Goal: Task Accomplishment & Management: Complete application form

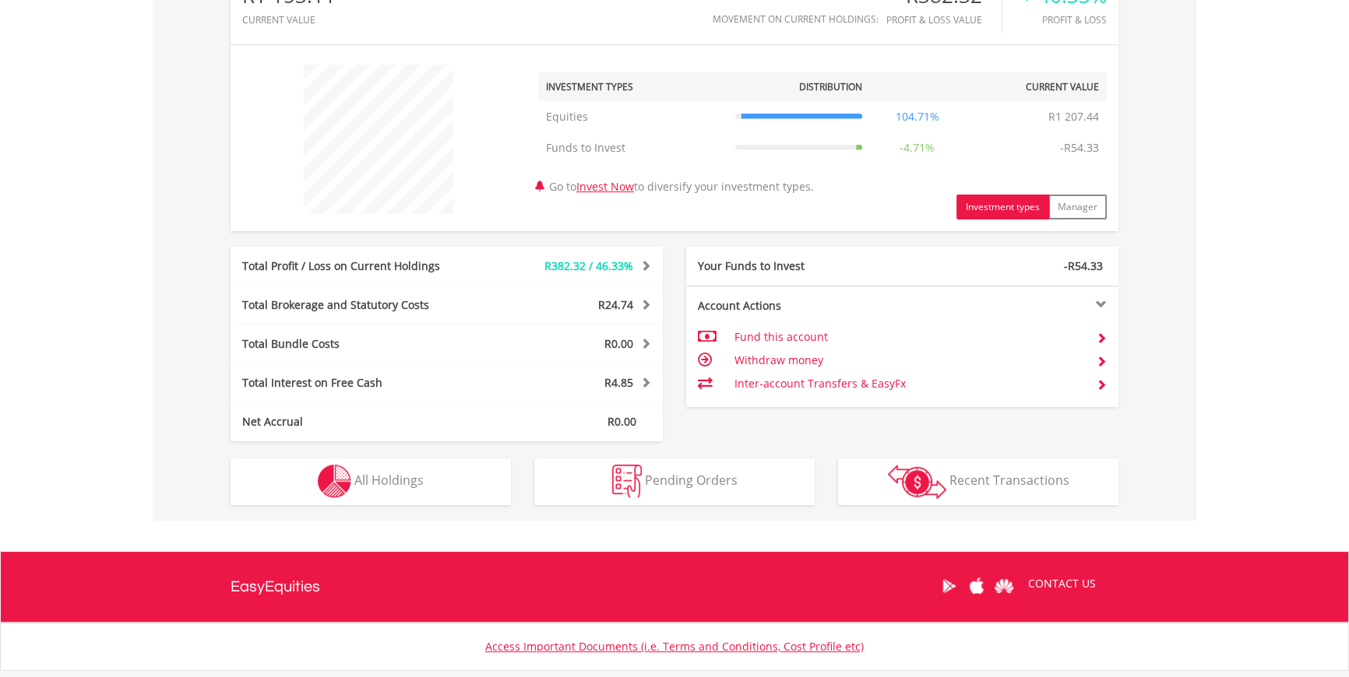
scroll to position [565, 0]
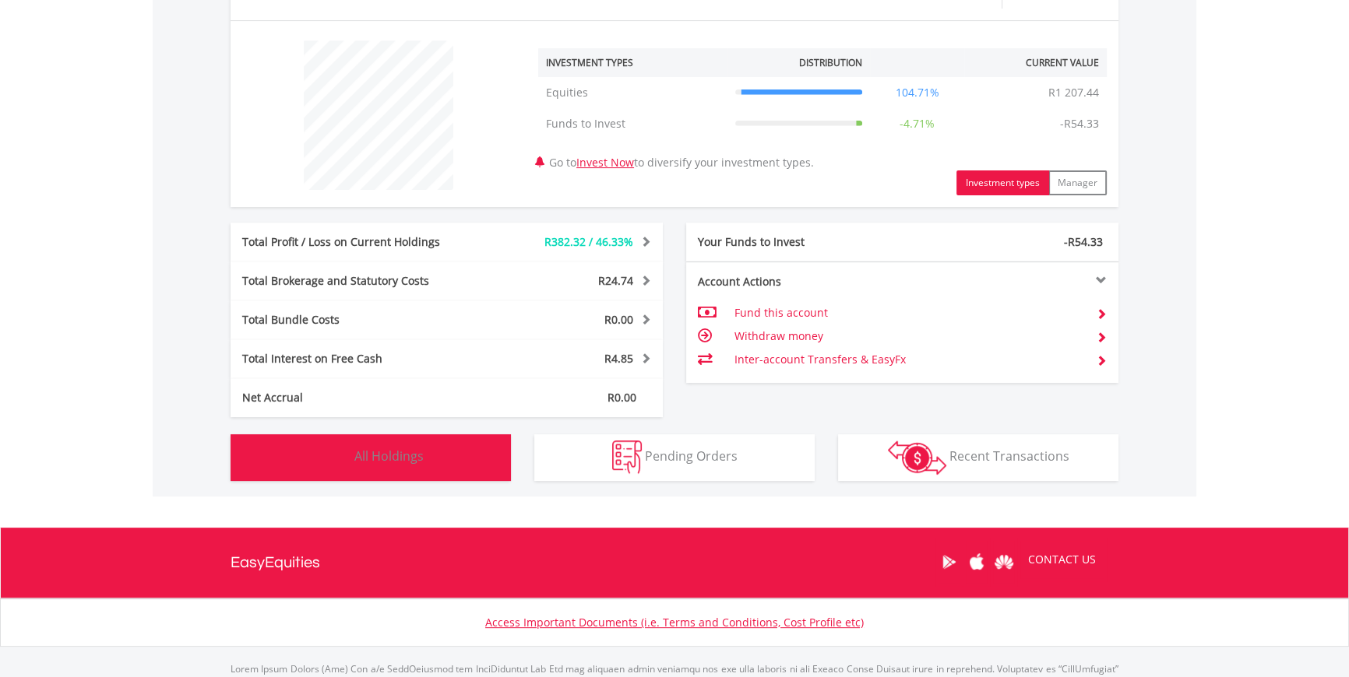
click at [458, 456] on button "Holdings All Holdings" at bounding box center [370, 457] width 280 height 47
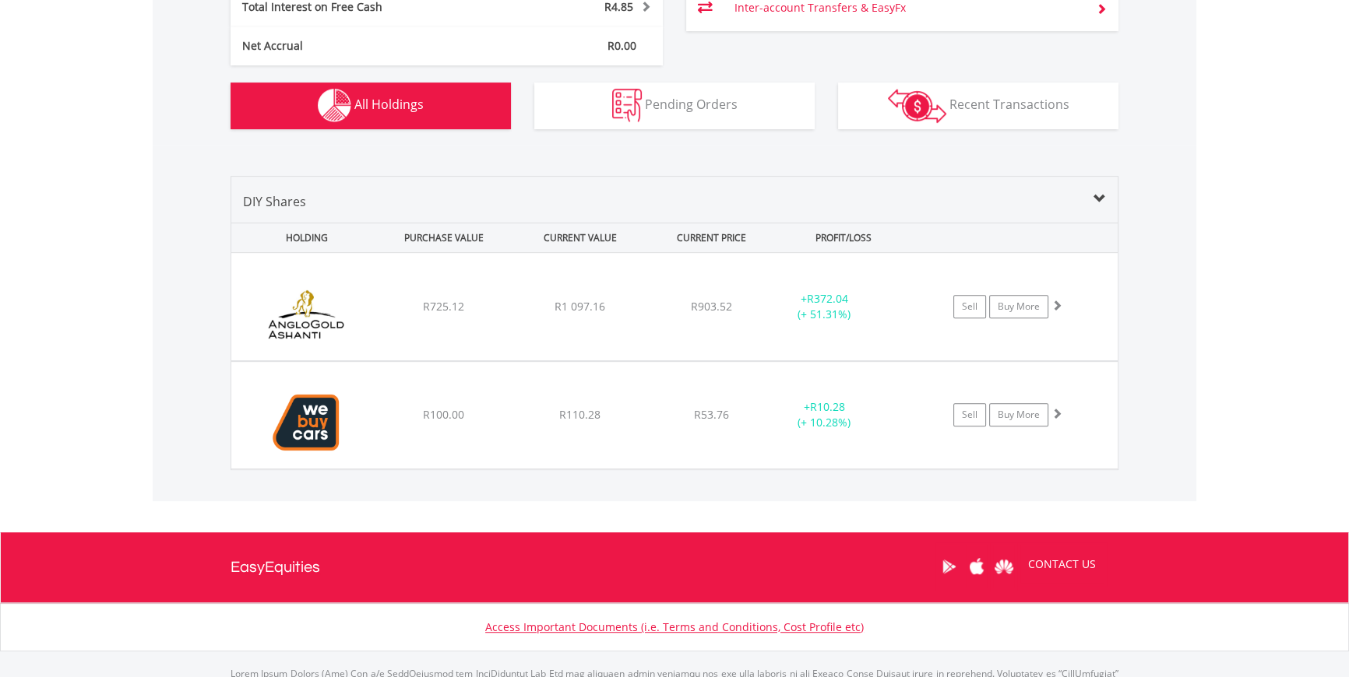
scroll to position [893, 0]
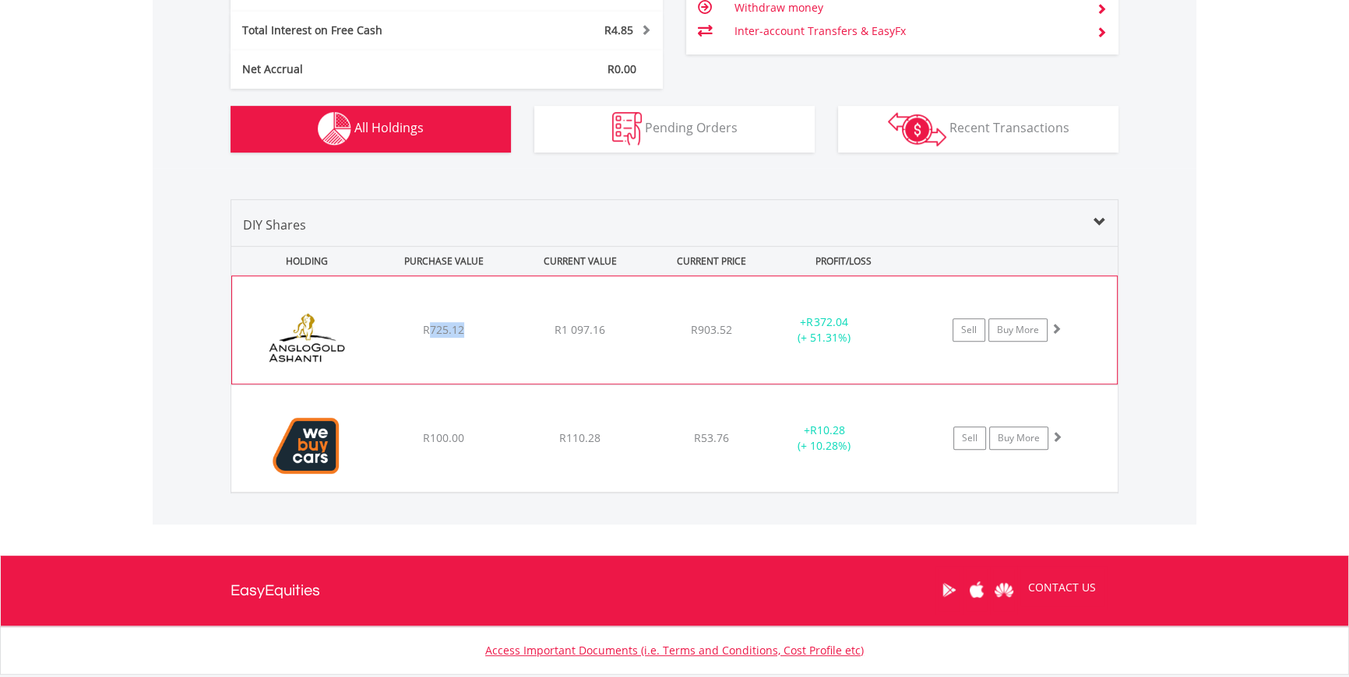
drag, startPoint x: 427, startPoint y: 332, endPoint x: 470, endPoint y: 332, distance: 42.8
type textarea "******"
click at [470, 332] on div "R725.12" at bounding box center [443, 330] width 132 height 16
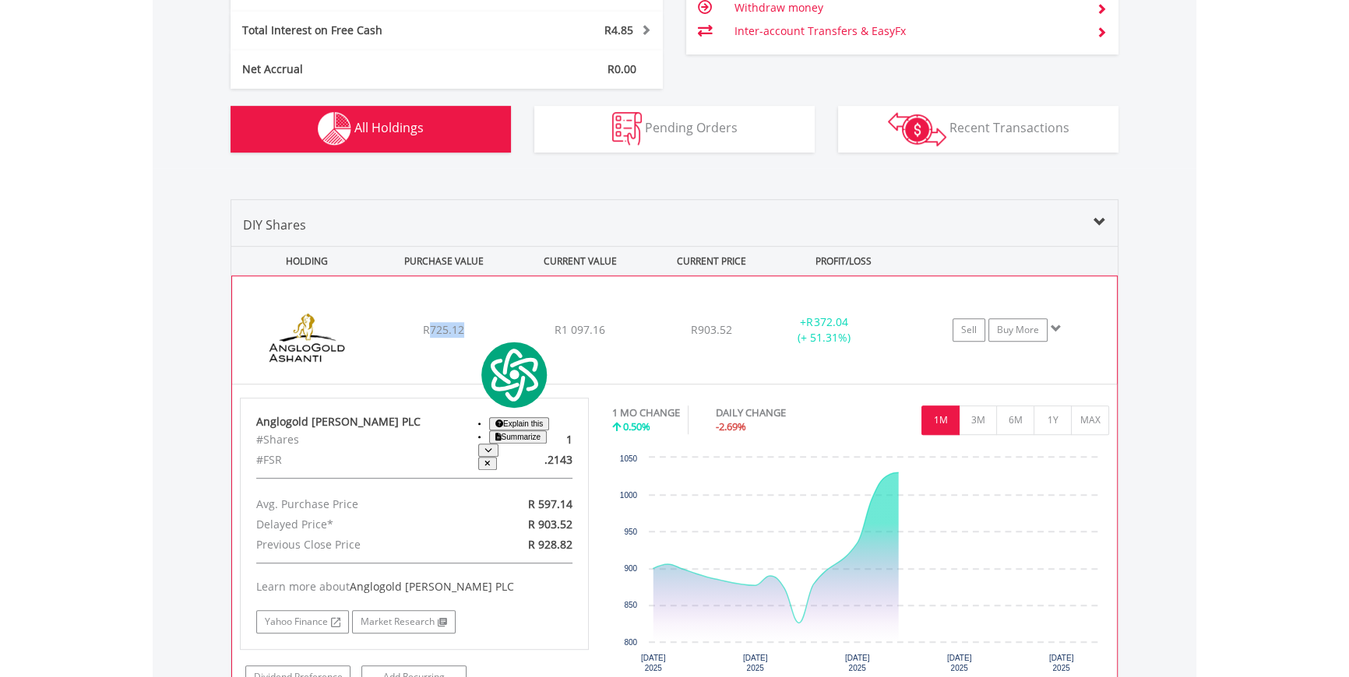
click at [452, 346] on div "﻿ Anglogold Ashanti PLC R725.12 R1 097.16 R903.52 + R372.04 (+ 51.31%) Sell Buy…" at bounding box center [674, 329] width 885 height 107
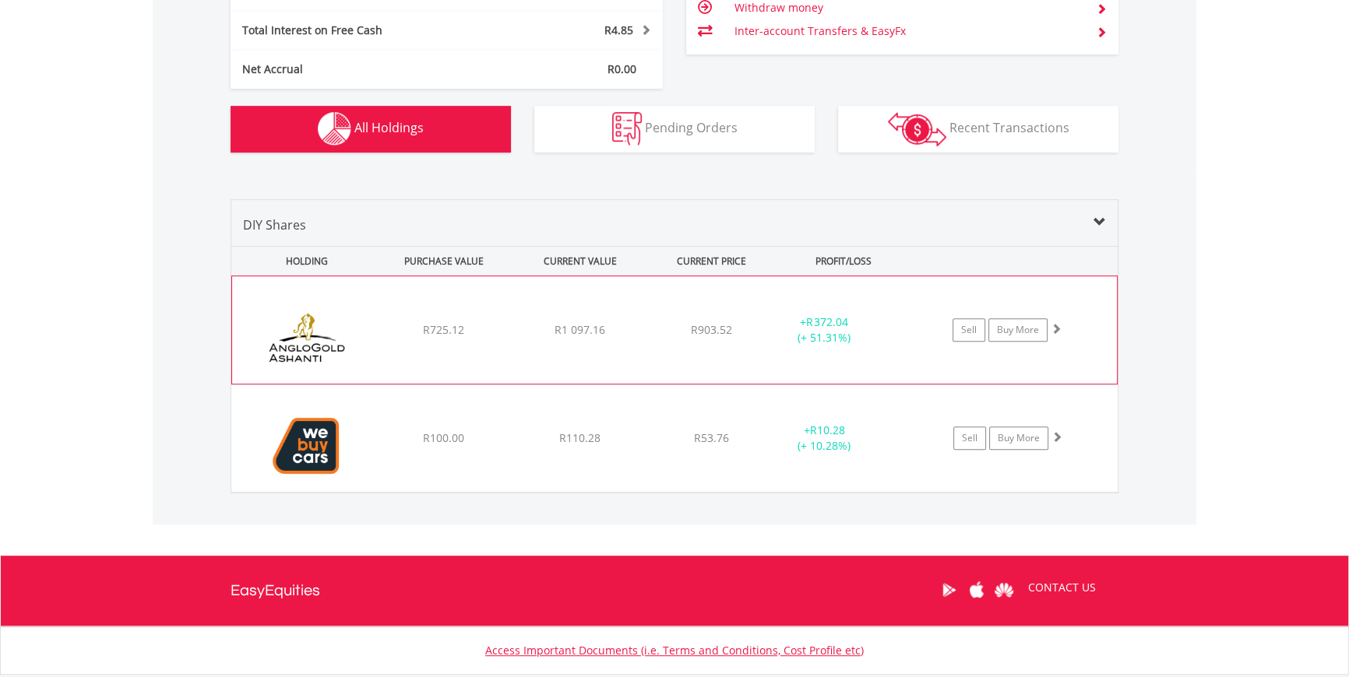
click at [1093, 357] on div "﻿ Anglogold Ashanti PLC R725.12 R1 097.16 R903.52 + R372.04 (+ 51.31%) Sell Buy…" at bounding box center [674, 329] width 885 height 107
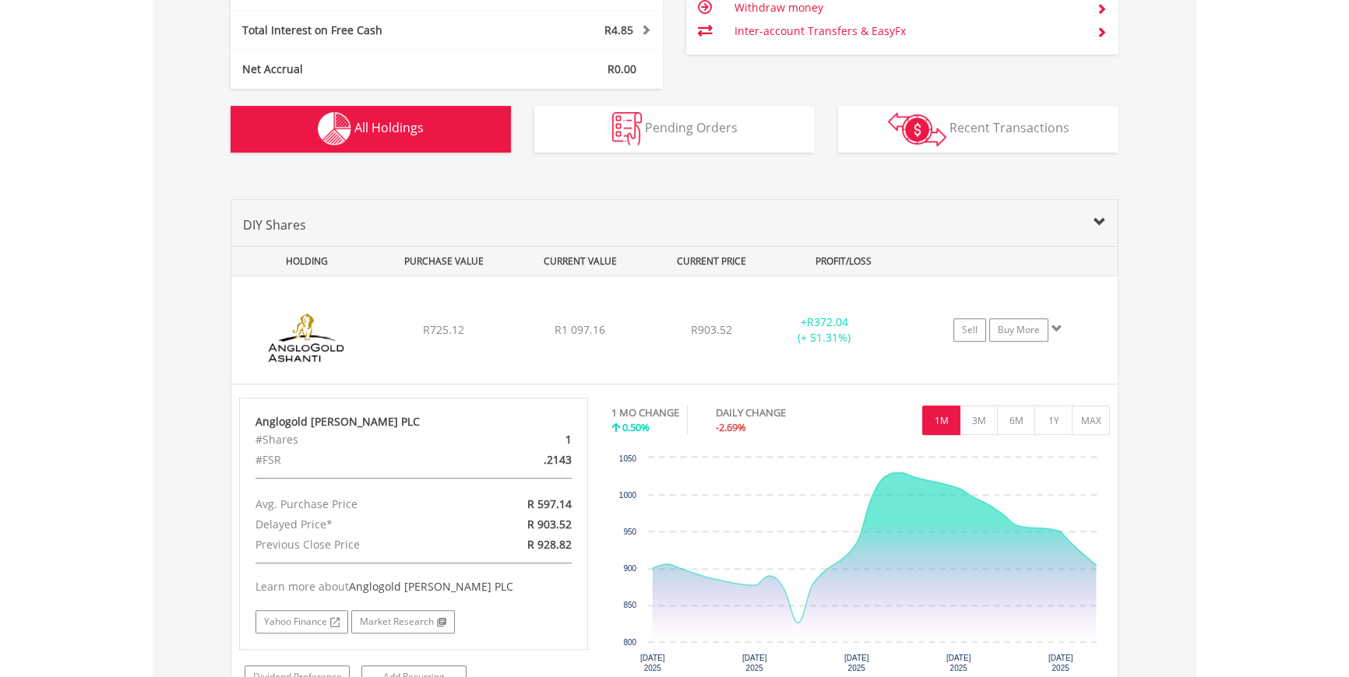
scroll to position [964, 0]
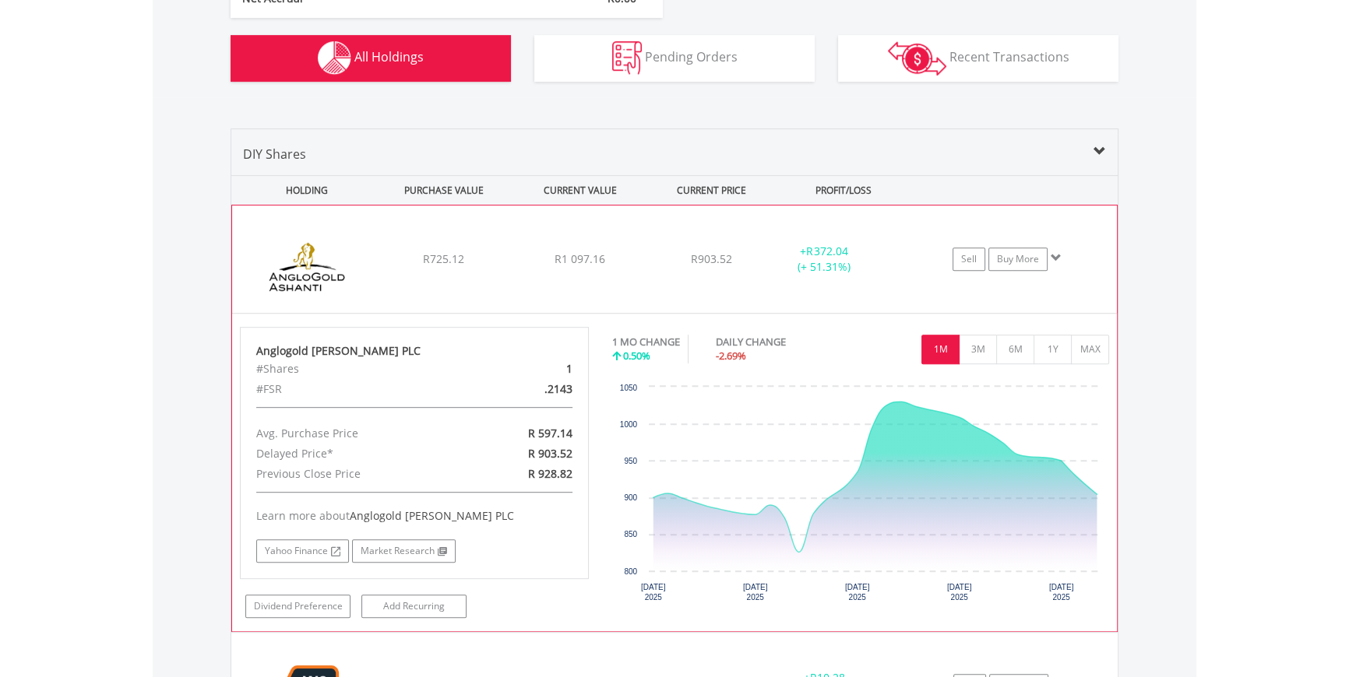
click at [381, 228] on div "﻿ Anglogold Ashanti PLC R725.12 R1 097.16 R903.52 + R372.04 (+ 51.31%) Sell Buy…" at bounding box center [674, 259] width 885 height 107
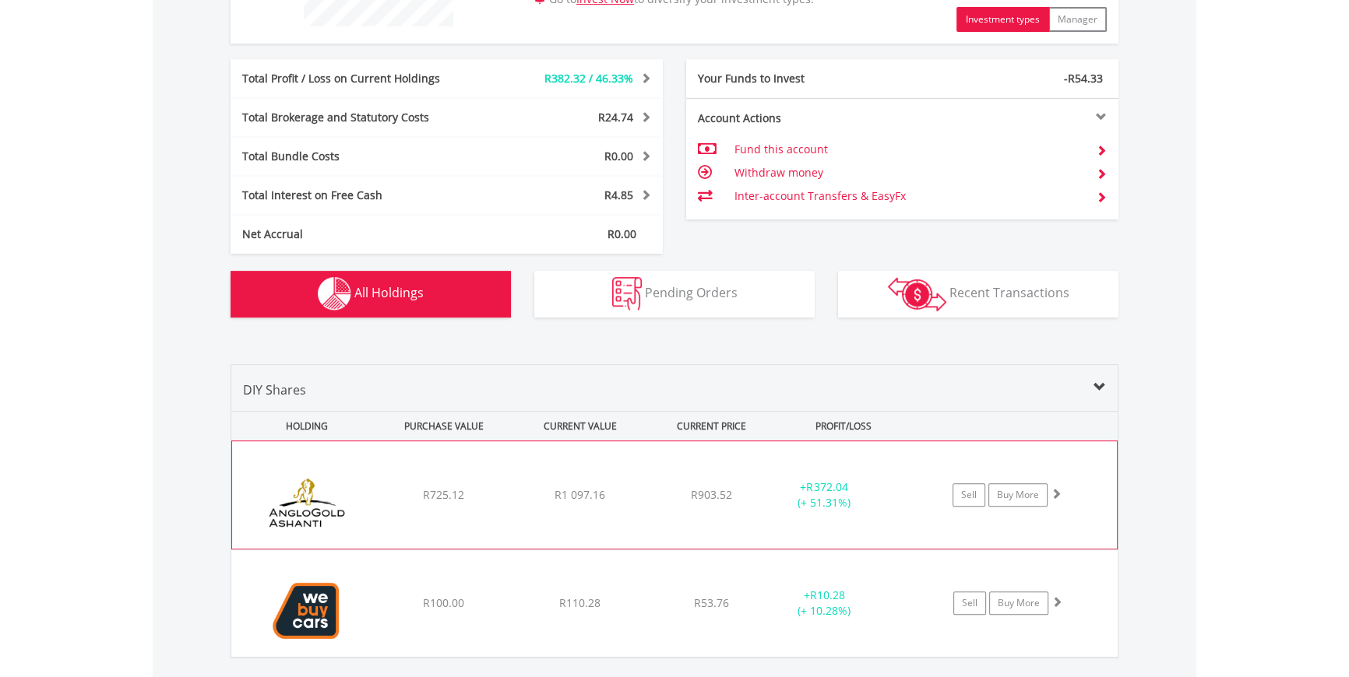
scroll to position [751, 0]
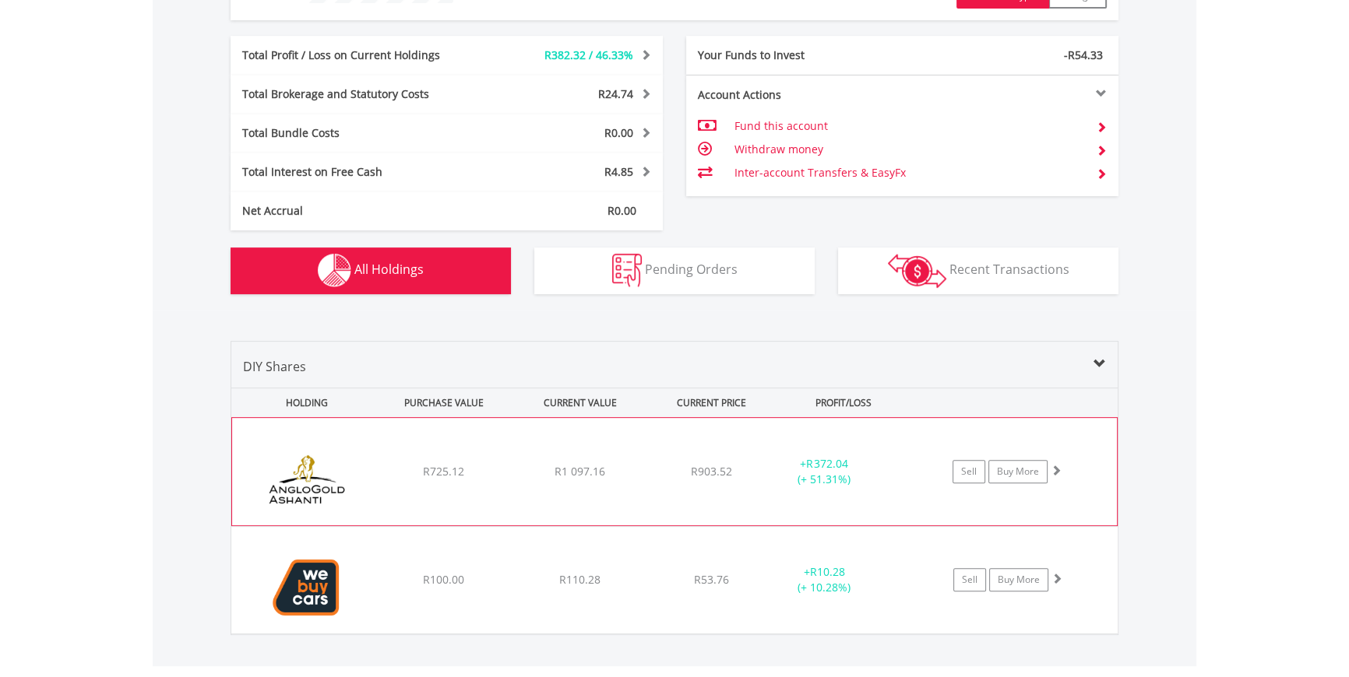
click at [1080, 465] on div "Sell Buy More" at bounding box center [1014, 471] width 203 height 23
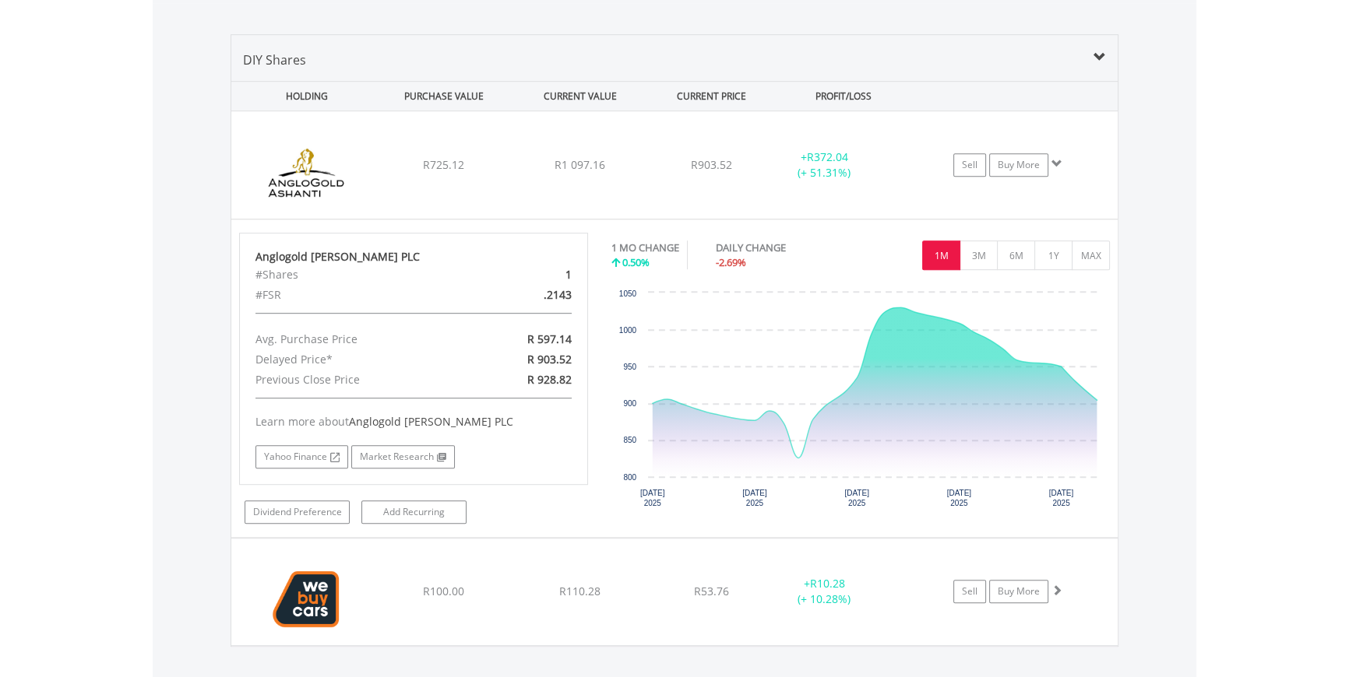
scroll to position [1082, 0]
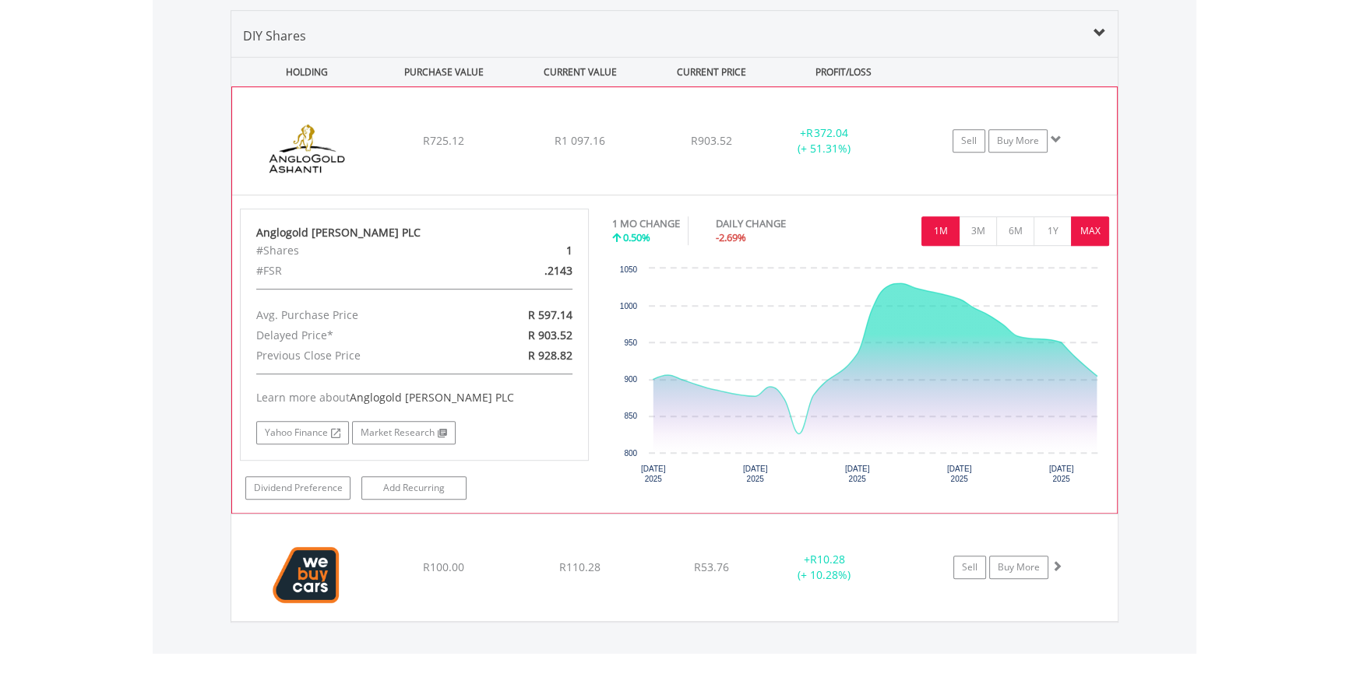
click at [1090, 232] on button "MAX" at bounding box center [1090, 231] width 38 height 30
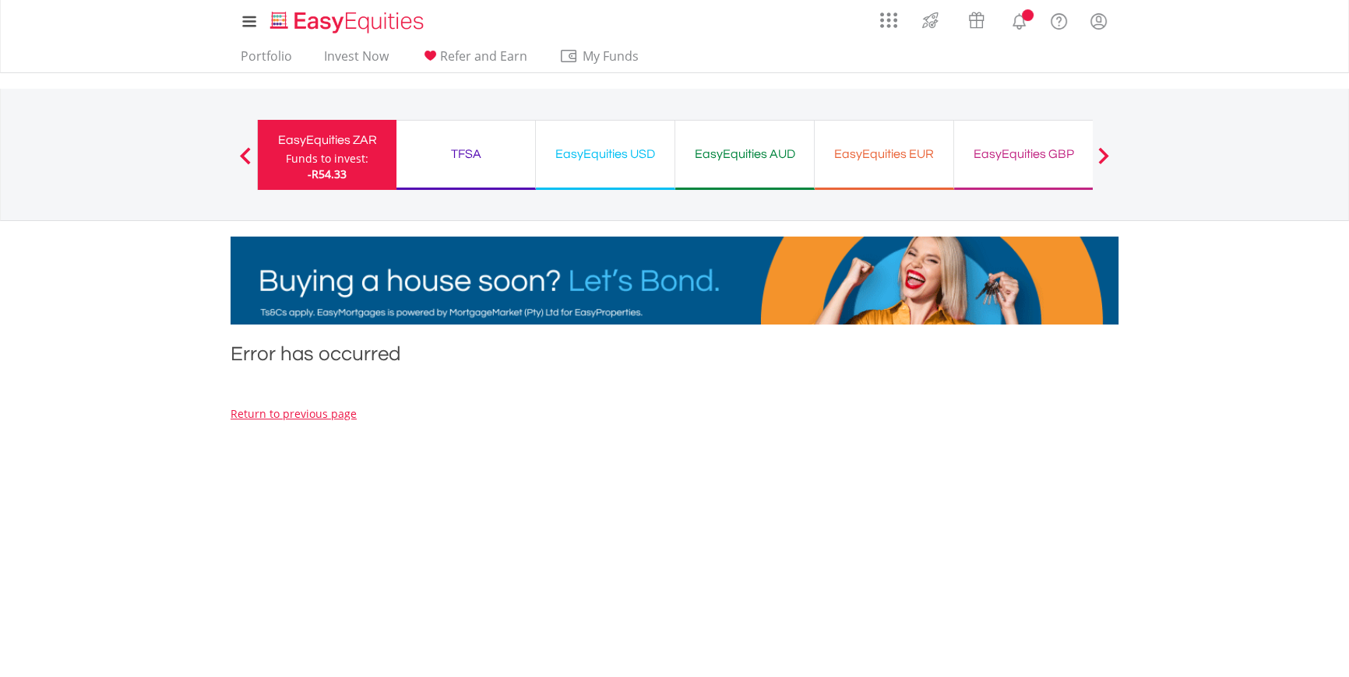
click at [493, 164] on div "TFSA" at bounding box center [466, 154] width 120 height 22
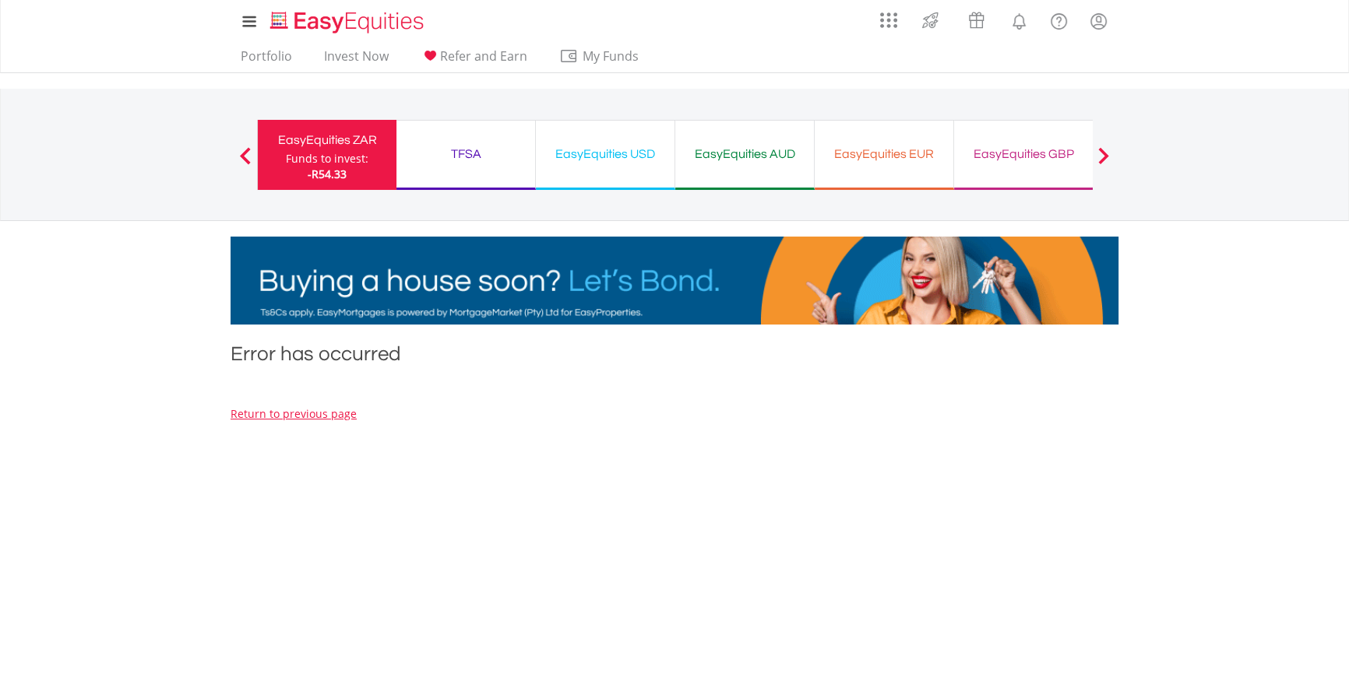
scroll to position [1797, 0]
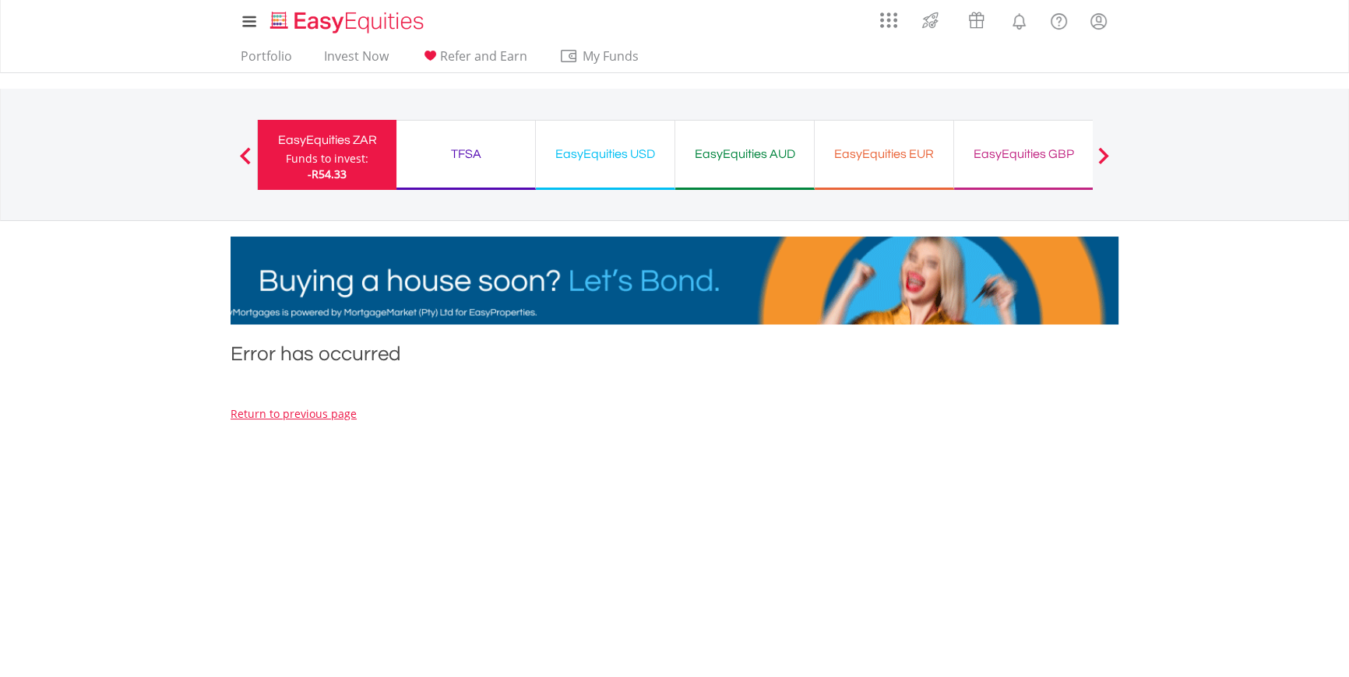
drag, startPoint x: 416, startPoint y: 359, endPoint x: 202, endPoint y: 357, distance: 214.1
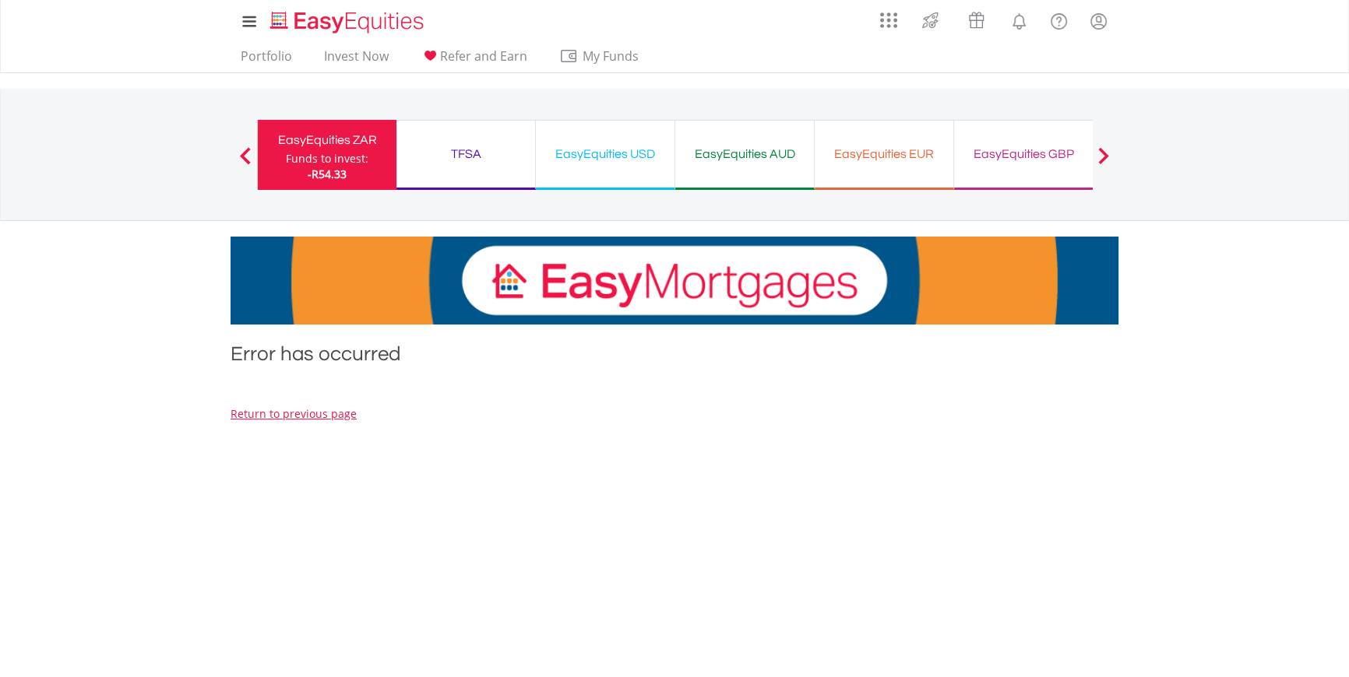
click at [209, 357] on body "My Investments Invest Now New Listings Sell My Recurring Investments Pending Or…" at bounding box center [674, 460] width 1349 height 921
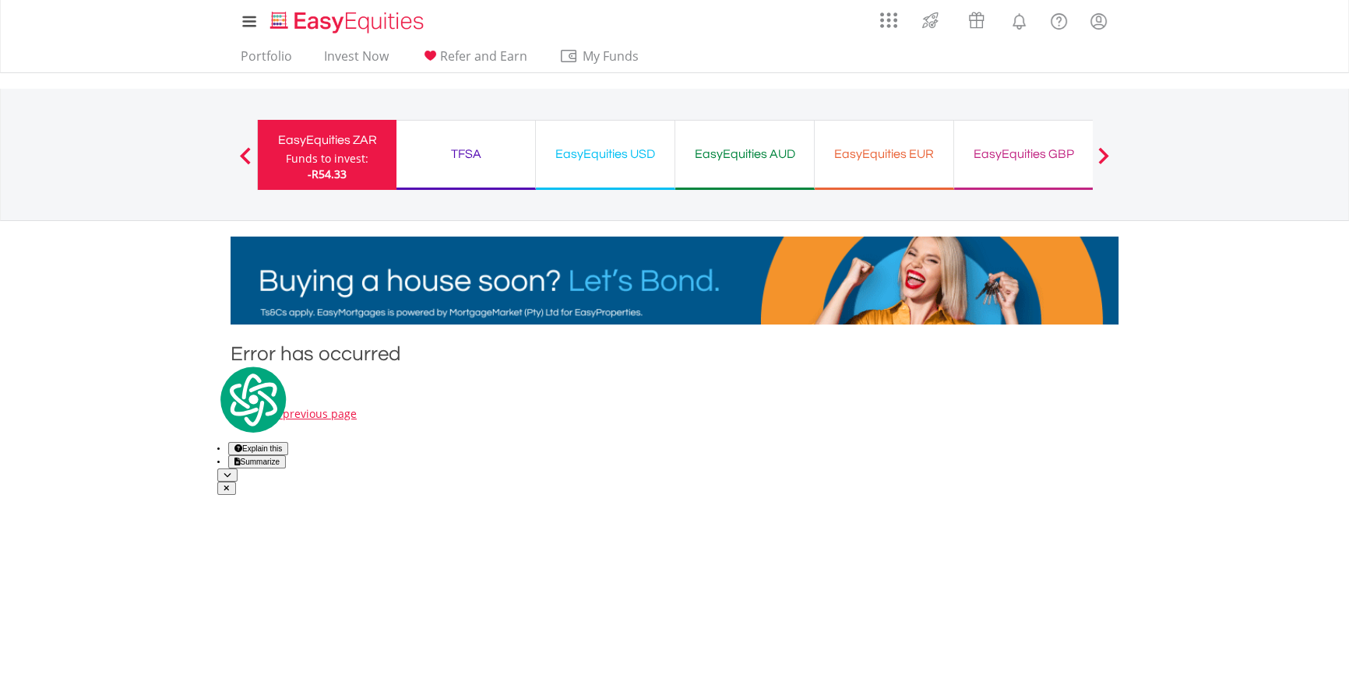
click at [230, 484] on icon "button" at bounding box center [226, 488] width 6 height 8
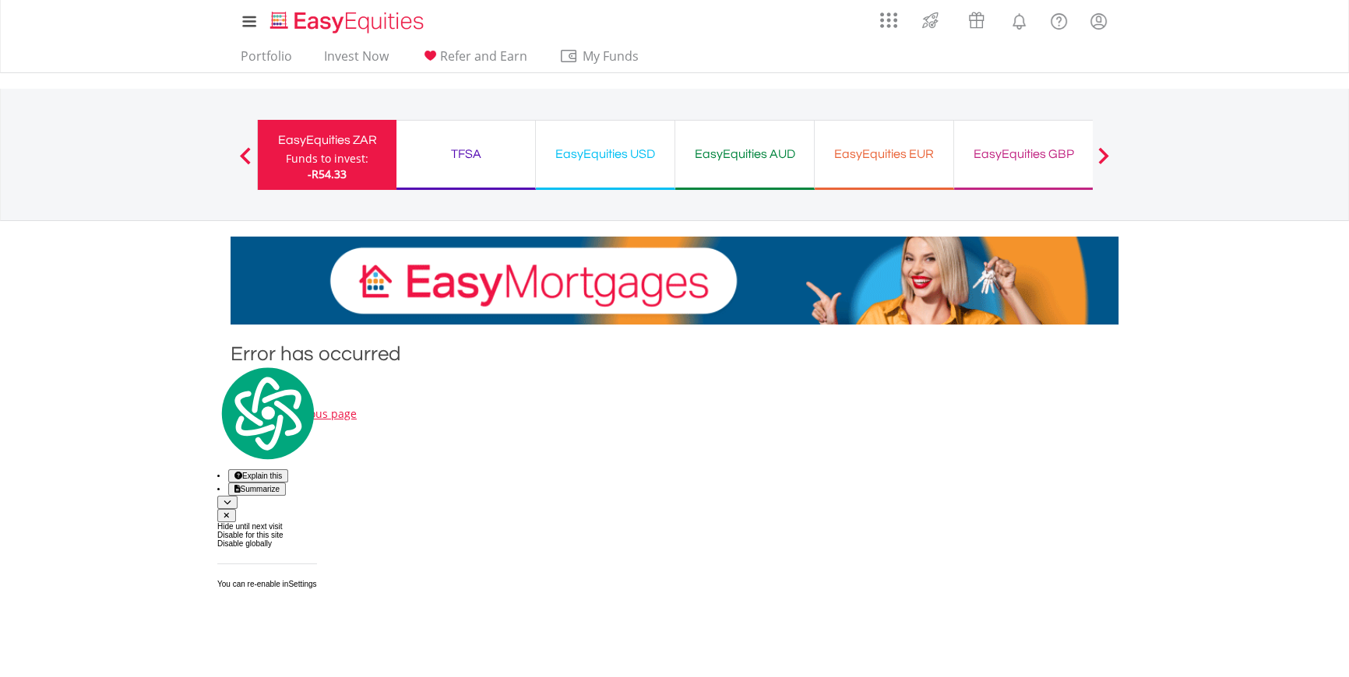
click at [317, 531] on div "Disable for this site" at bounding box center [267, 535] width 100 height 9
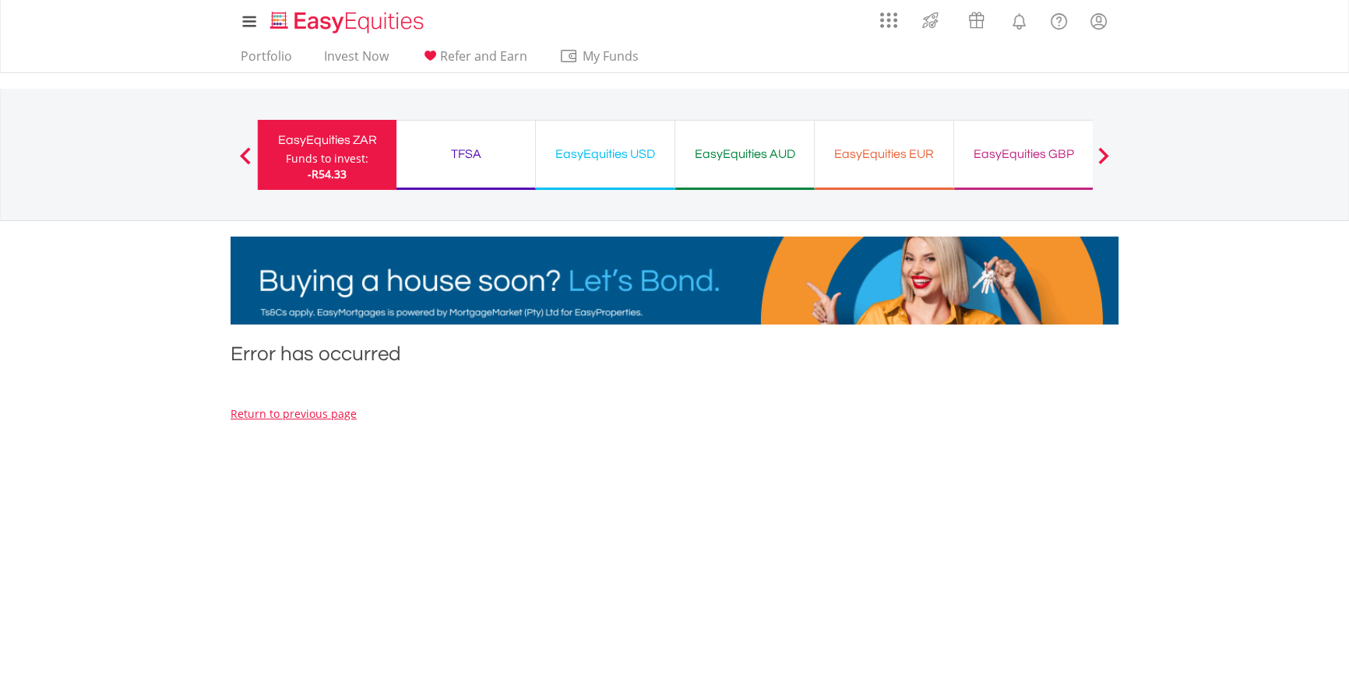
click at [459, 364] on h1 "Error has occurred" at bounding box center [674, 357] width 888 height 35
drag, startPoint x: 416, startPoint y: 357, endPoint x: 224, endPoint y: 357, distance: 191.6
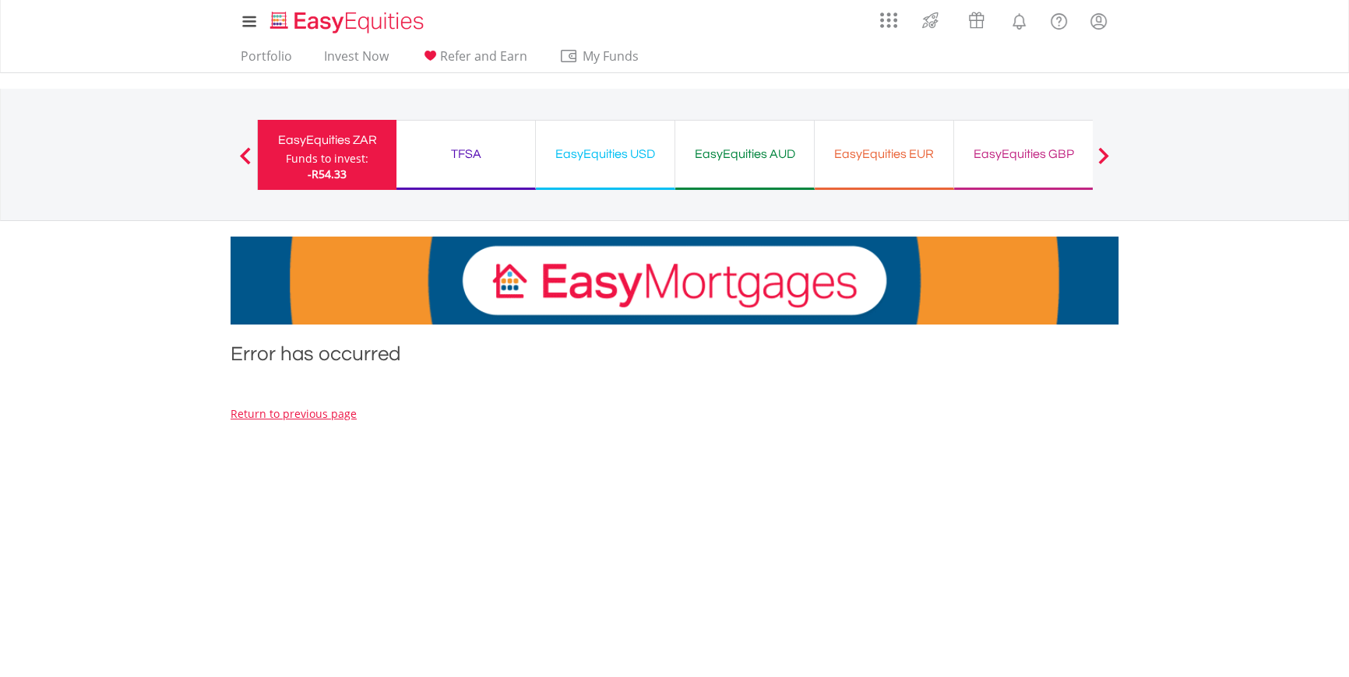
click at [224, 357] on div "Error has occurred Return to previous page Price is based on previous day's clo…" at bounding box center [674, 495] width 911 height 311
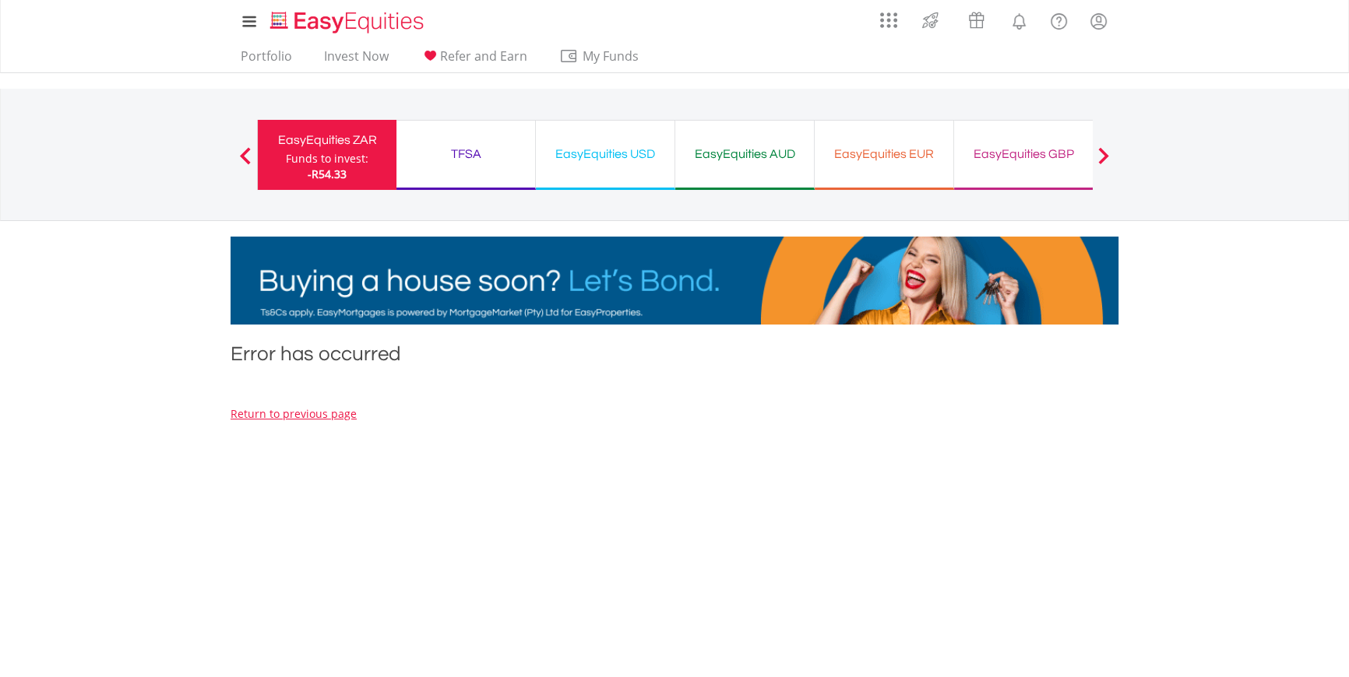
click at [450, 379] on div "Error has occurred Return to previous page Price is based on previous day's clo…" at bounding box center [674, 495] width 911 height 311
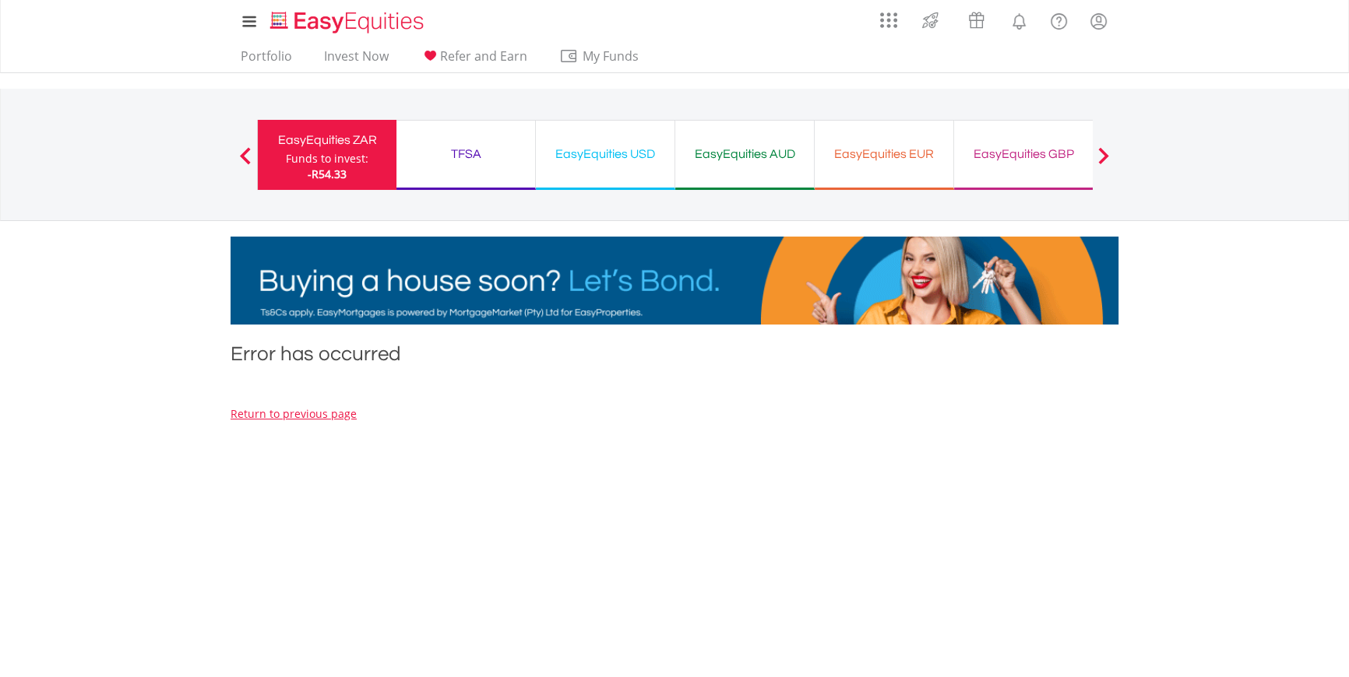
click at [478, 176] on div "TFSA Funds to invest: -R54.33" at bounding box center [465, 155] width 139 height 70
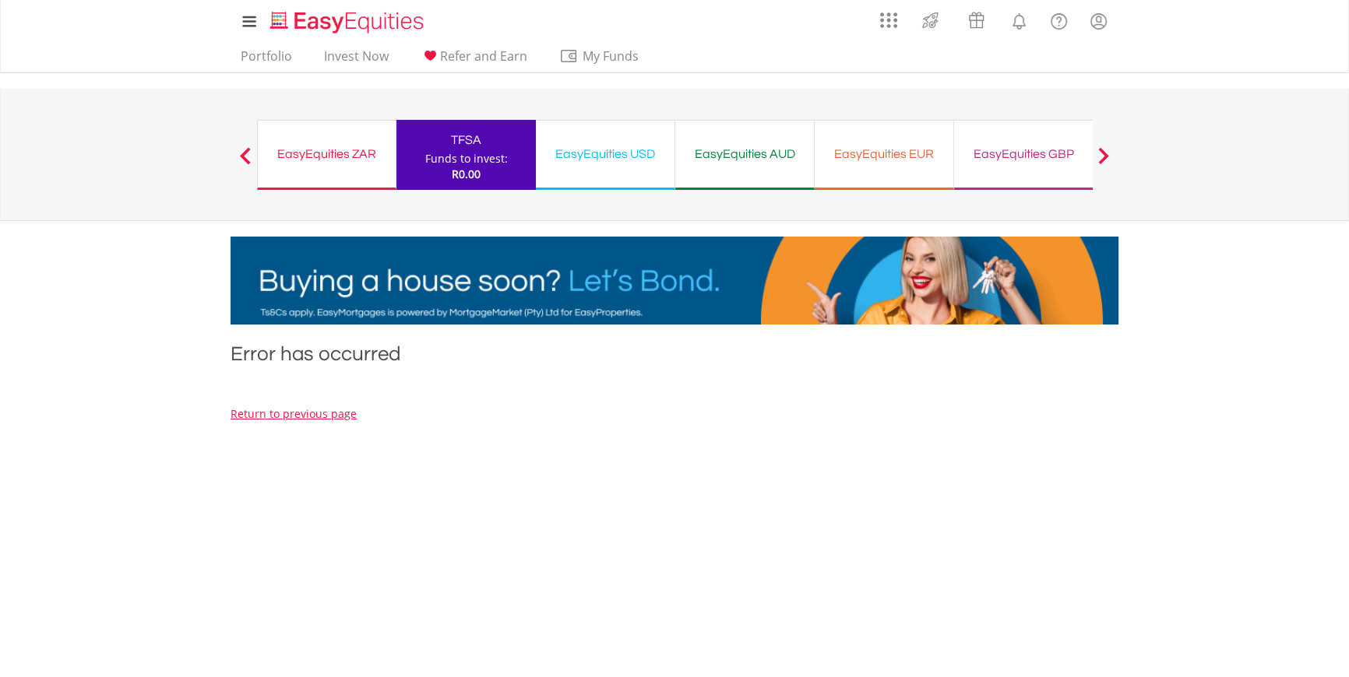
scroll to position [1797, 0]
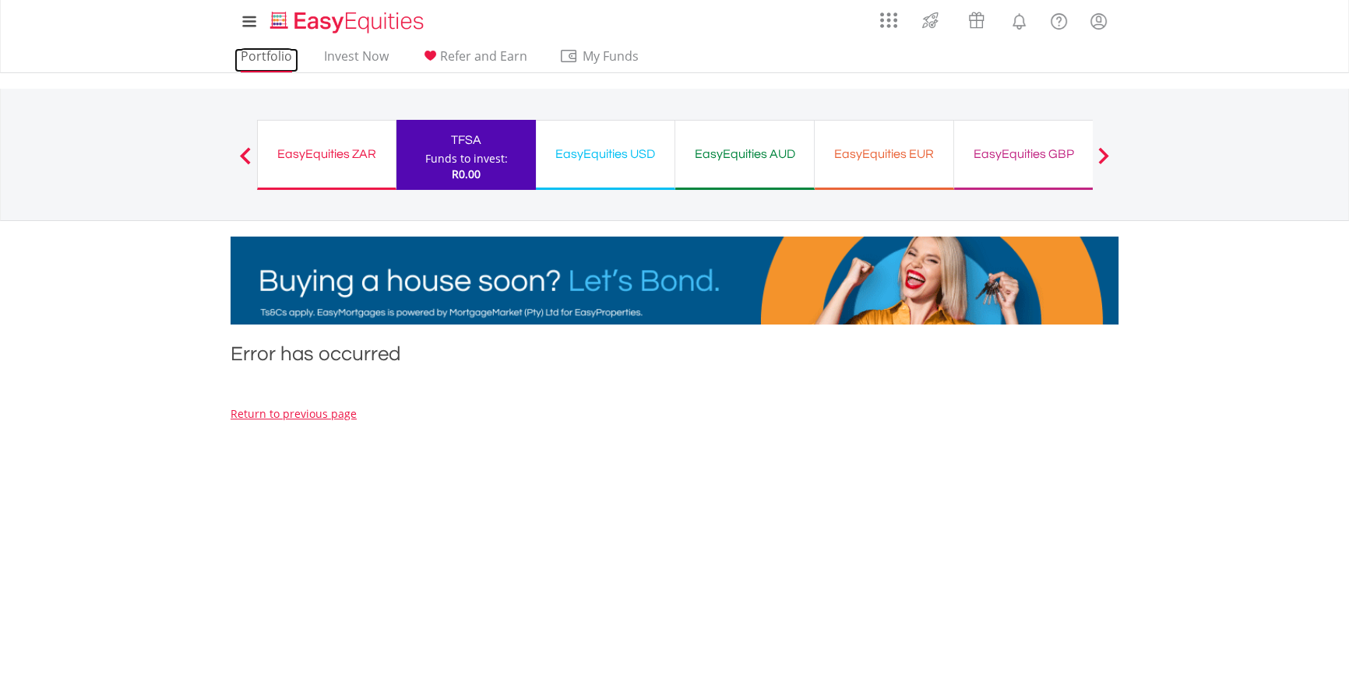
click at [269, 58] on link "Portfolio" at bounding box center [266, 60] width 64 height 24
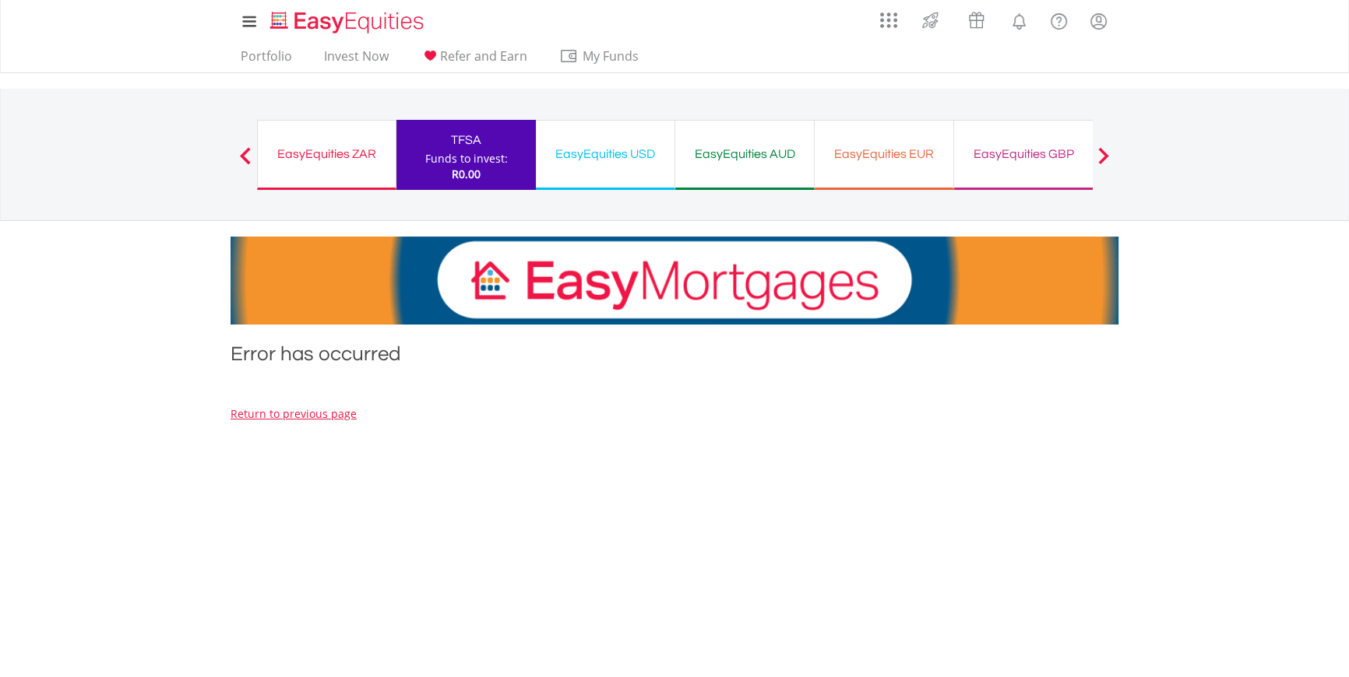
scroll to position [1797, 0]
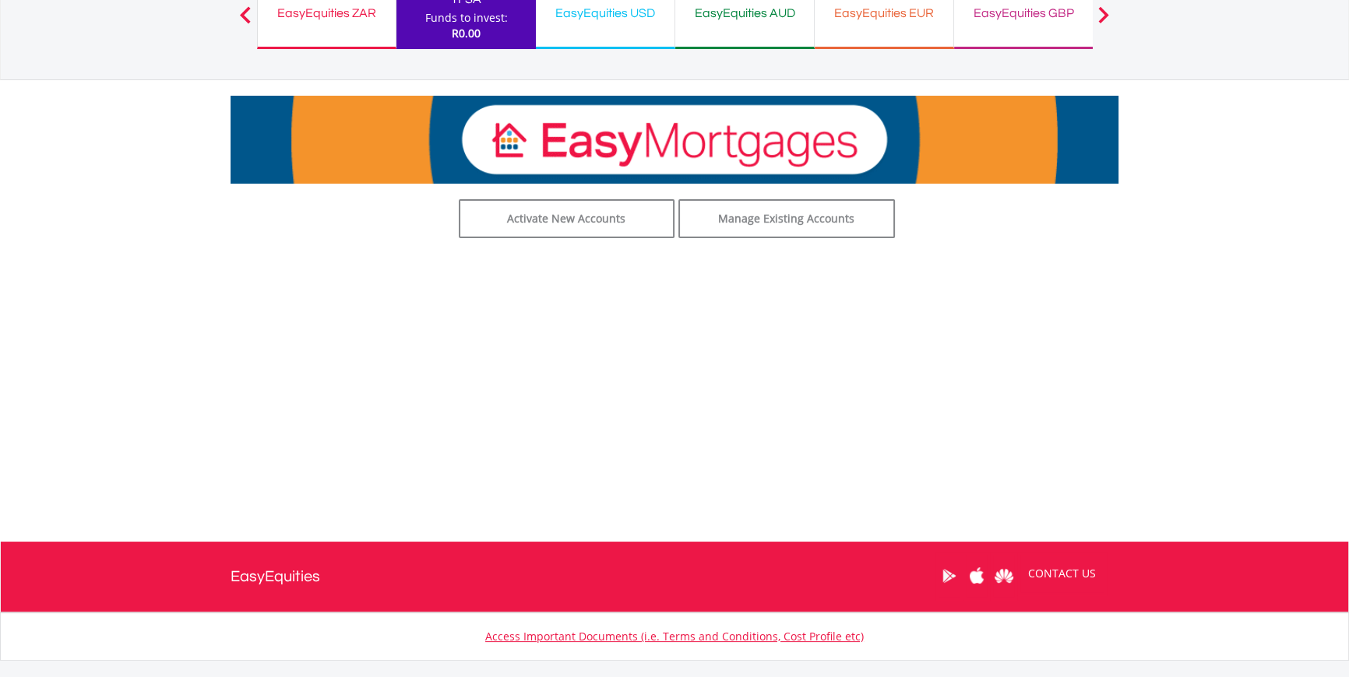
scroll to position [47, 0]
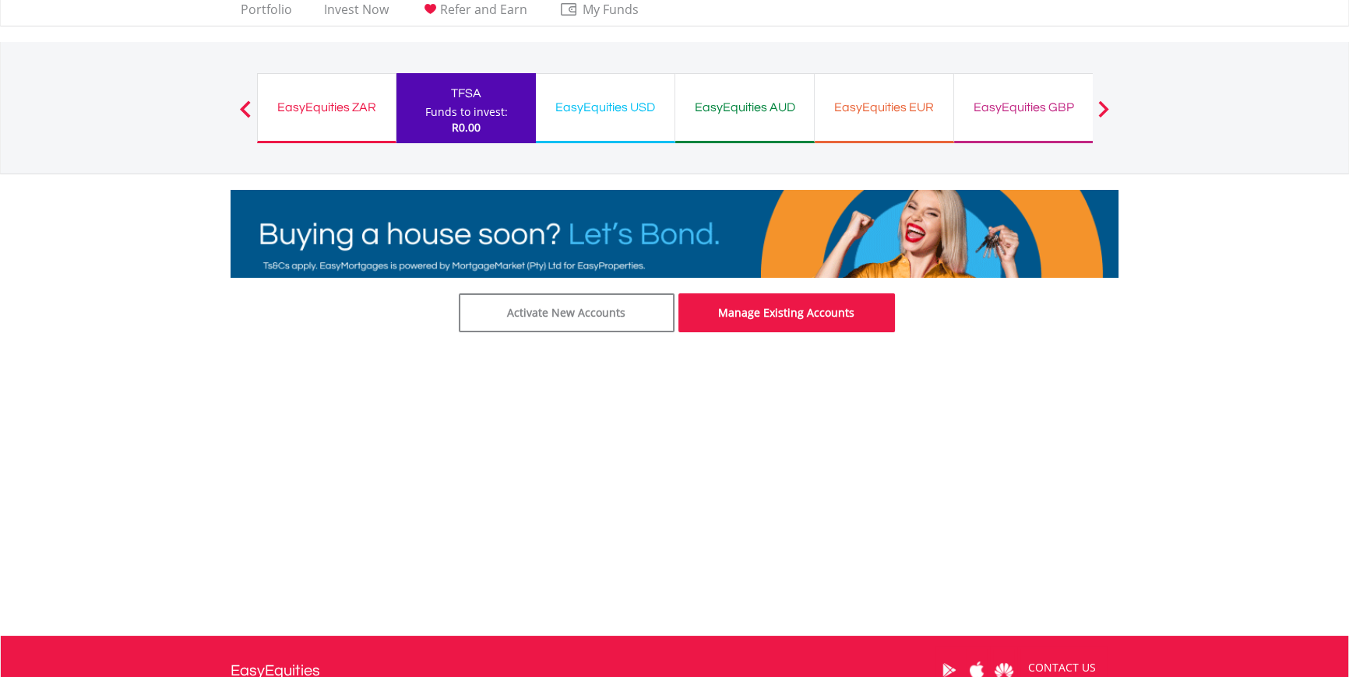
click at [842, 318] on link "Manage Existing Accounts" at bounding box center [786, 313] width 216 height 39
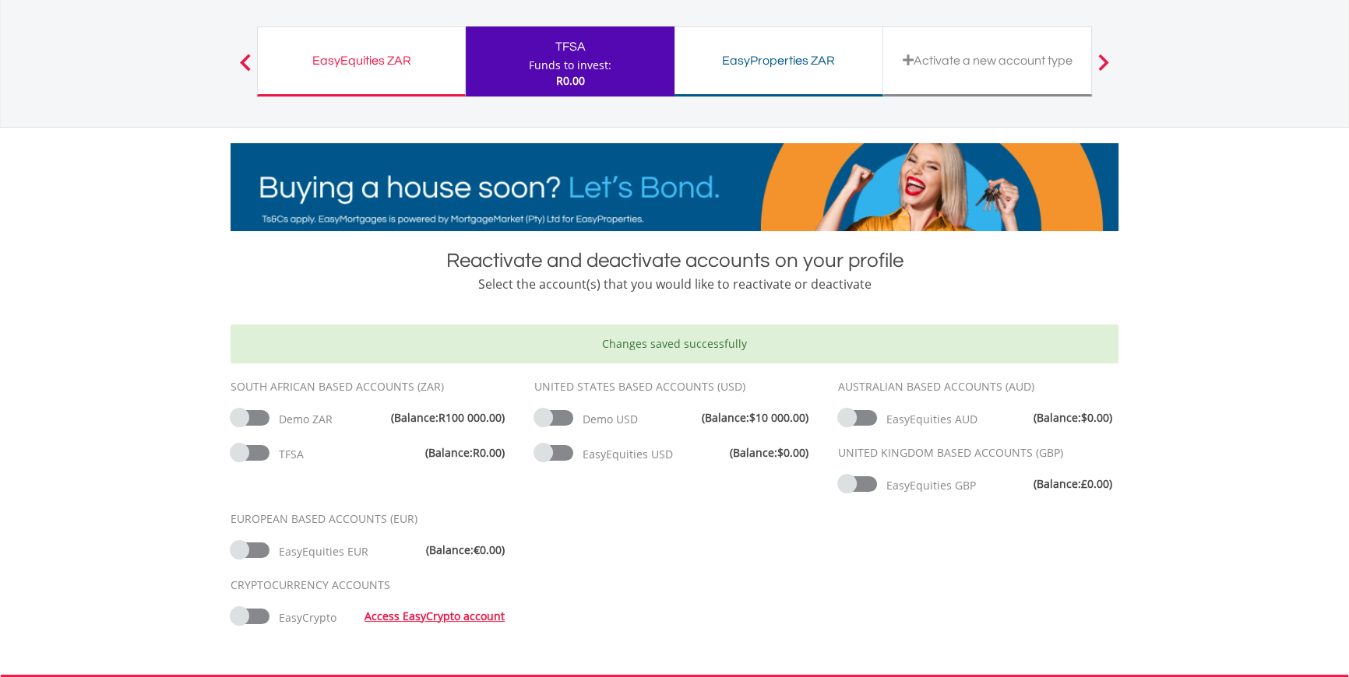
scroll to position [1797, 0]
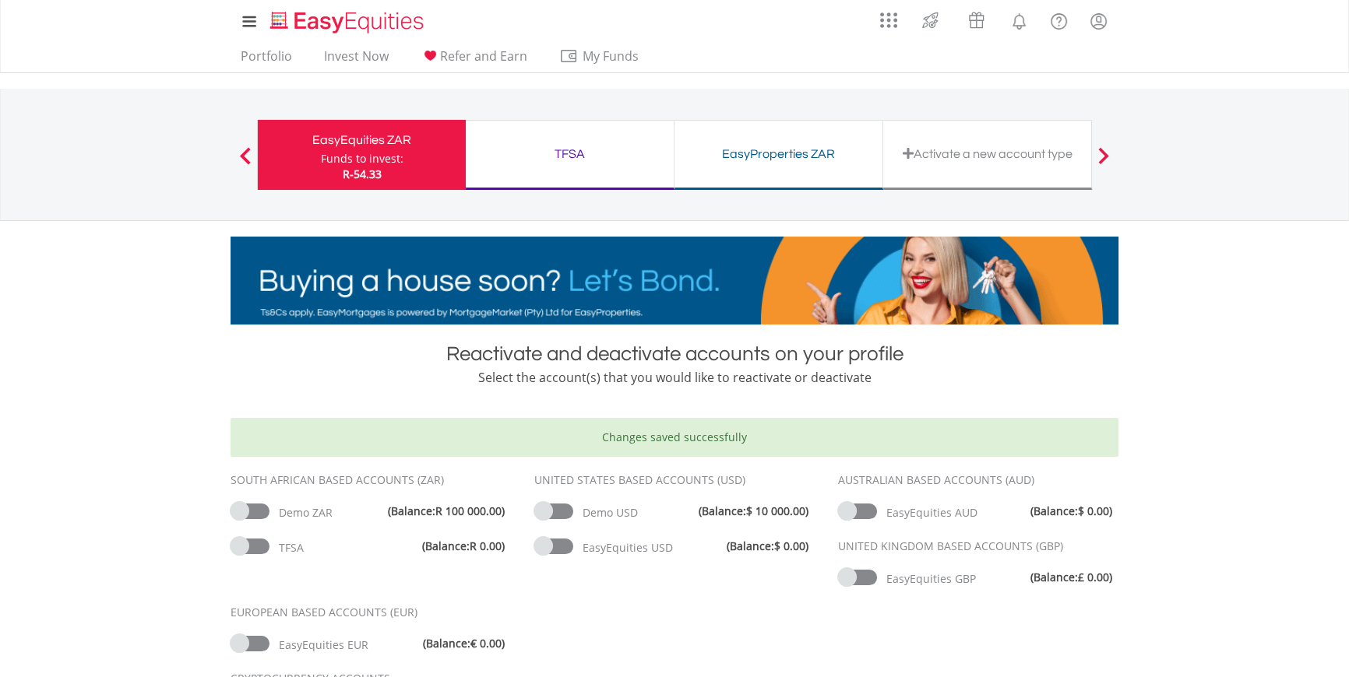
scroll to position [1797, 0]
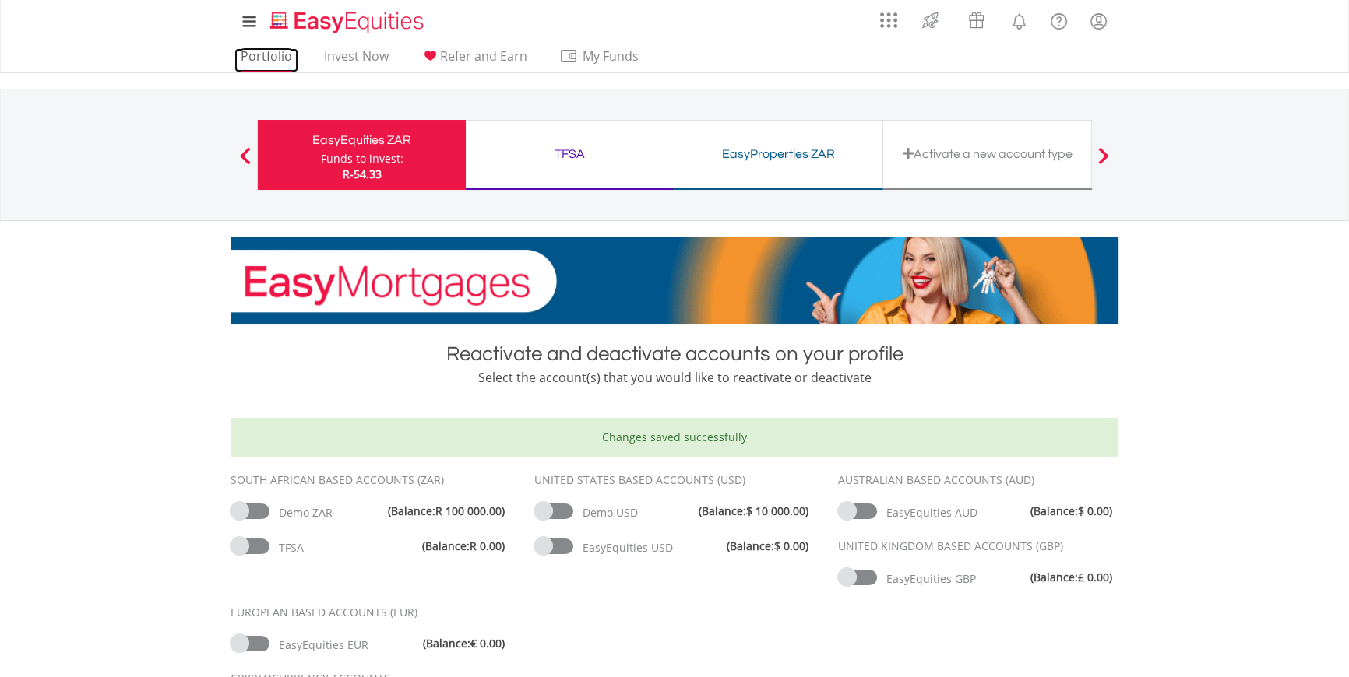
click at [266, 55] on link "Portfolio" at bounding box center [266, 60] width 64 height 24
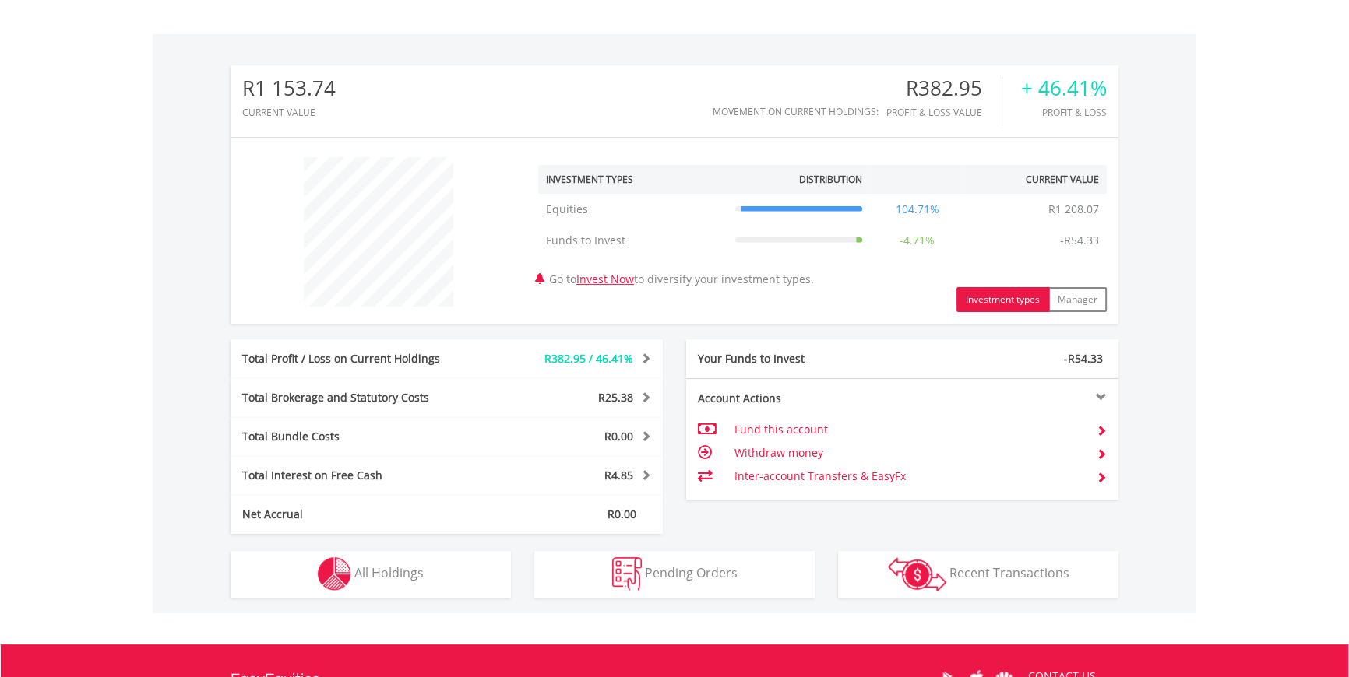
scroll to position [566, 0]
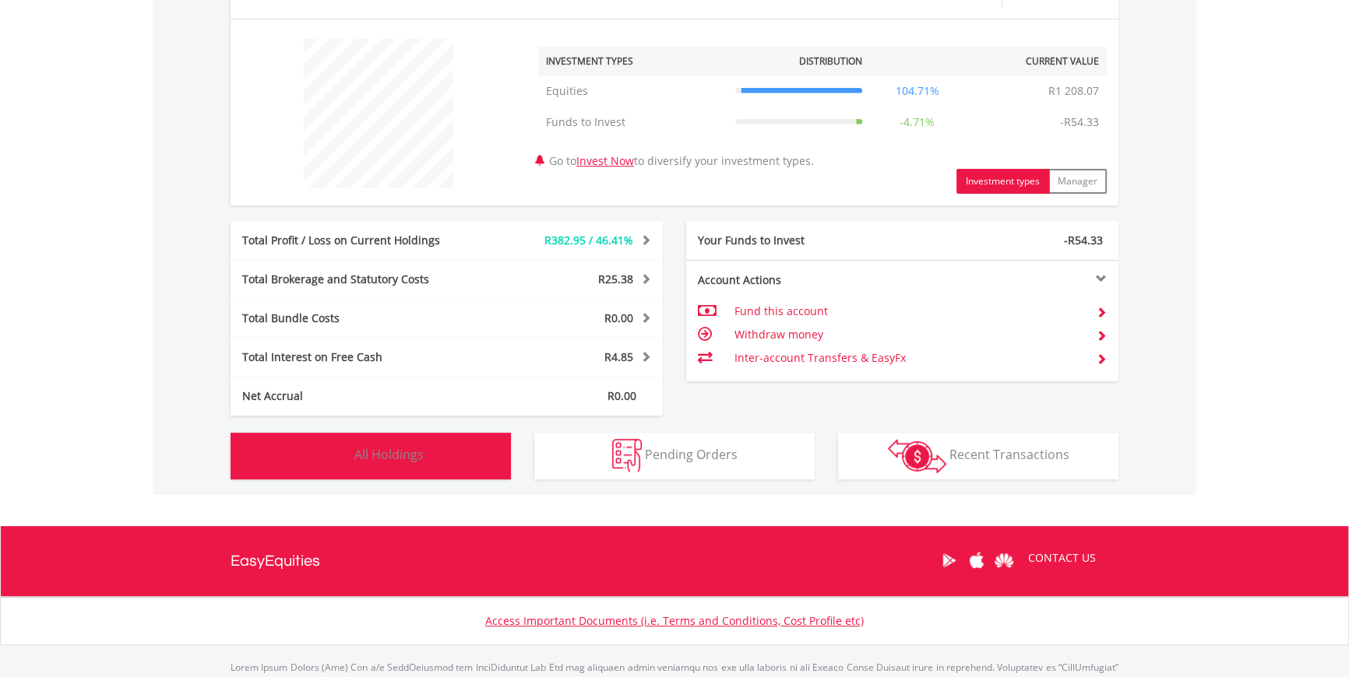
click at [450, 452] on button "Holdings All Holdings" at bounding box center [370, 456] width 280 height 47
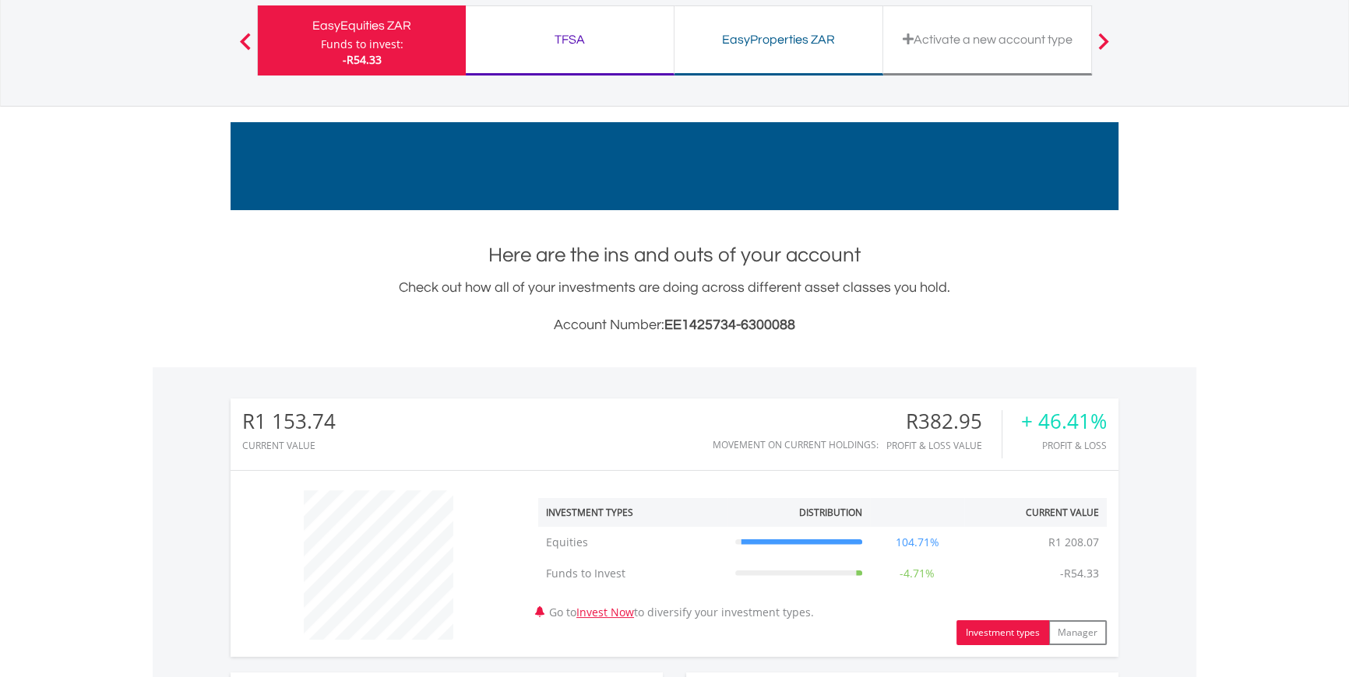
scroll to position [0, 0]
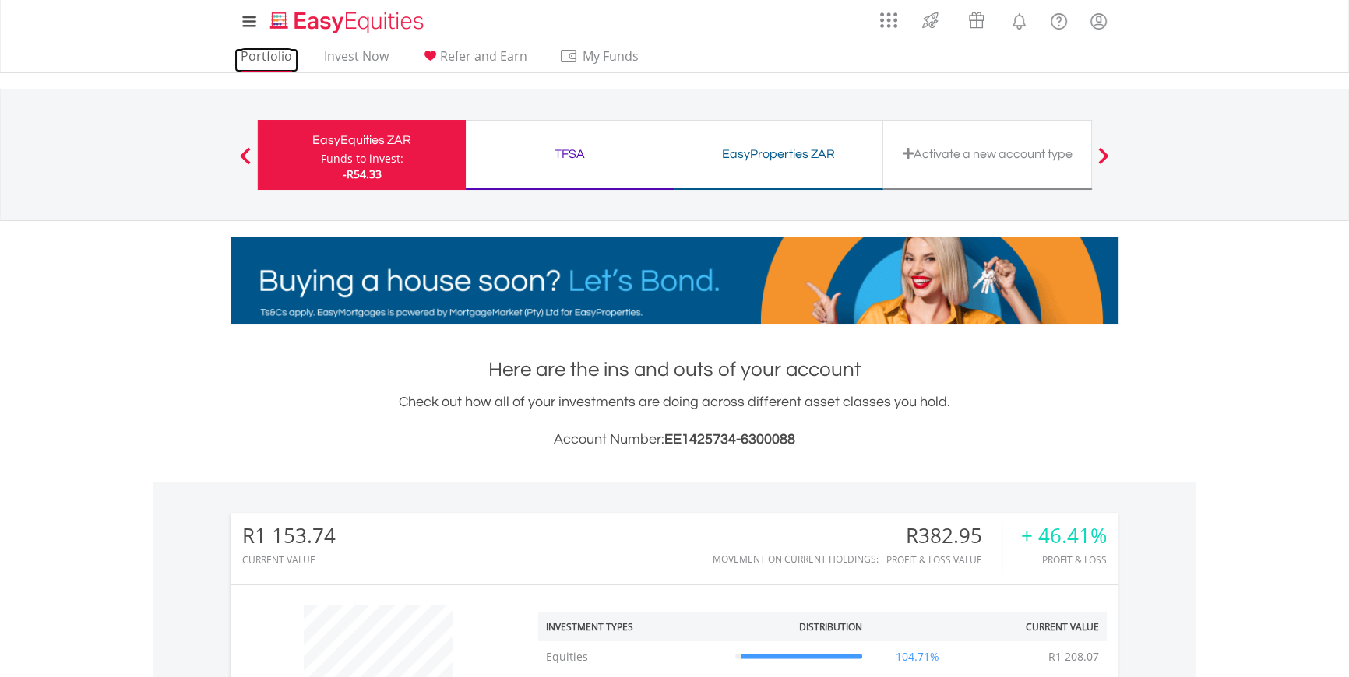
click at [274, 58] on link "Portfolio" at bounding box center [266, 60] width 64 height 24
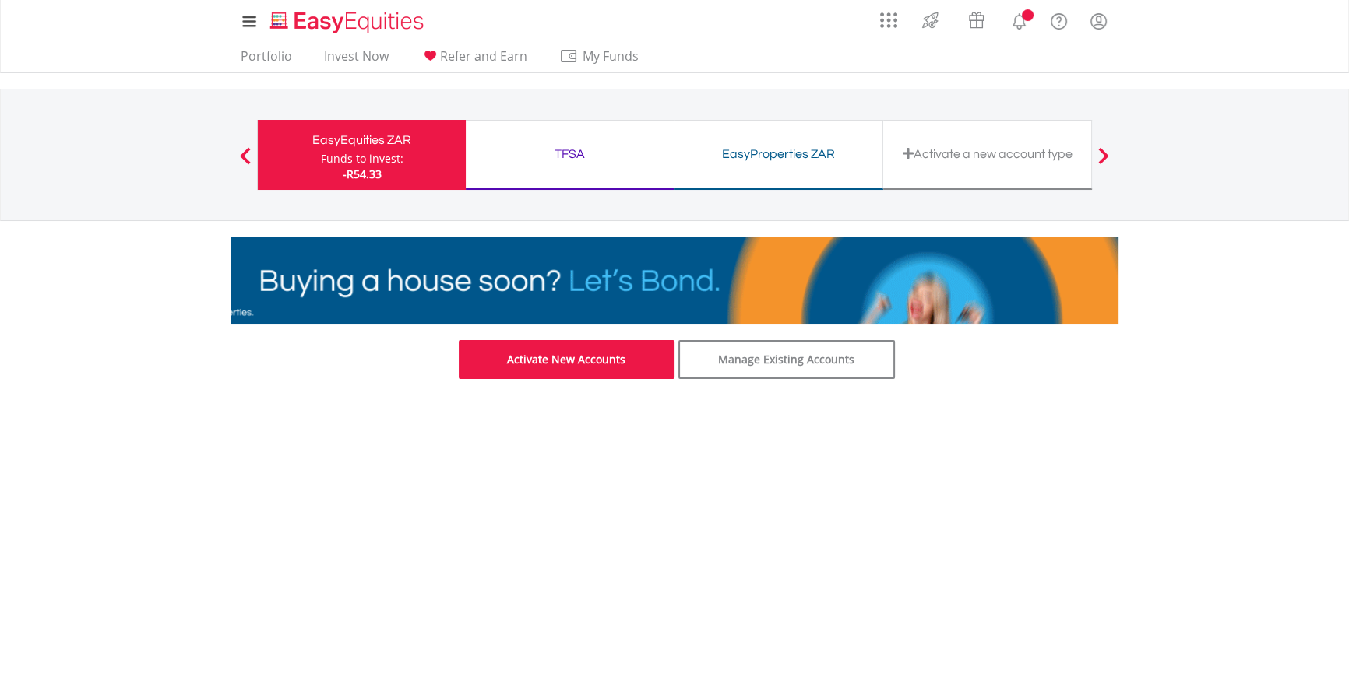
scroll to position [1797, 0]
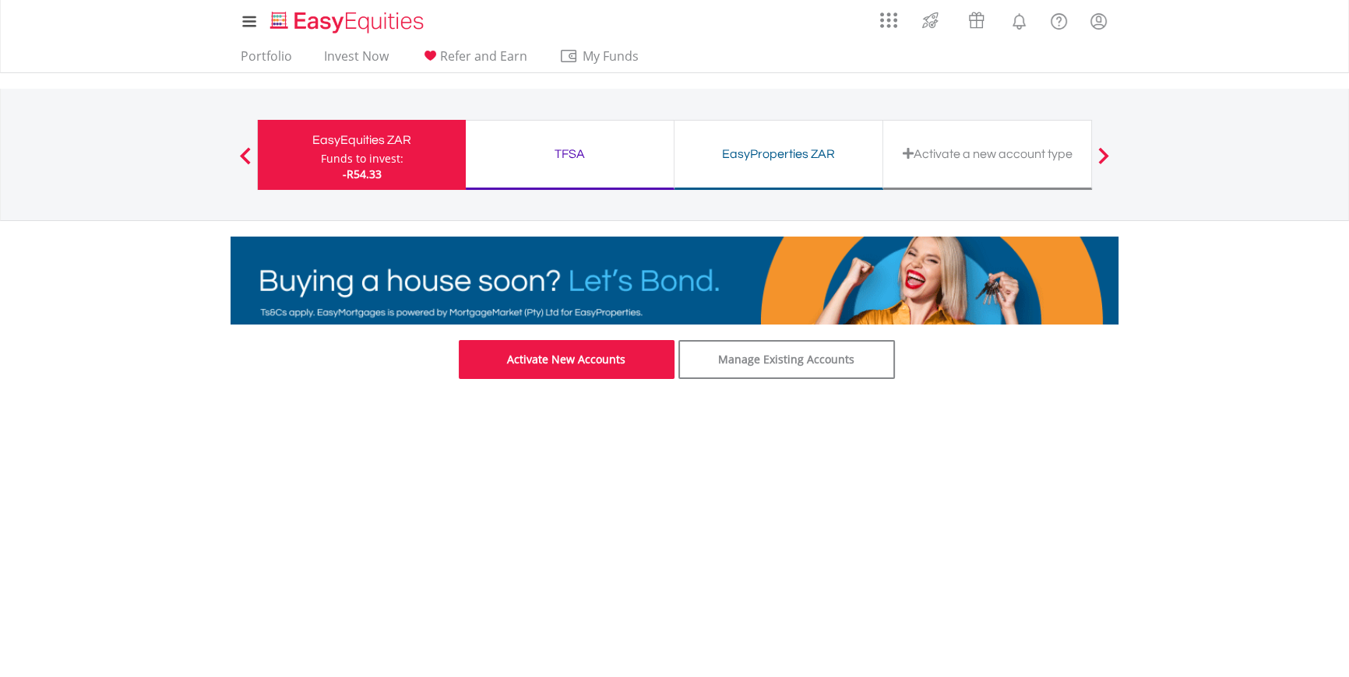
click at [593, 362] on link "Activate New Accounts" at bounding box center [567, 359] width 216 height 39
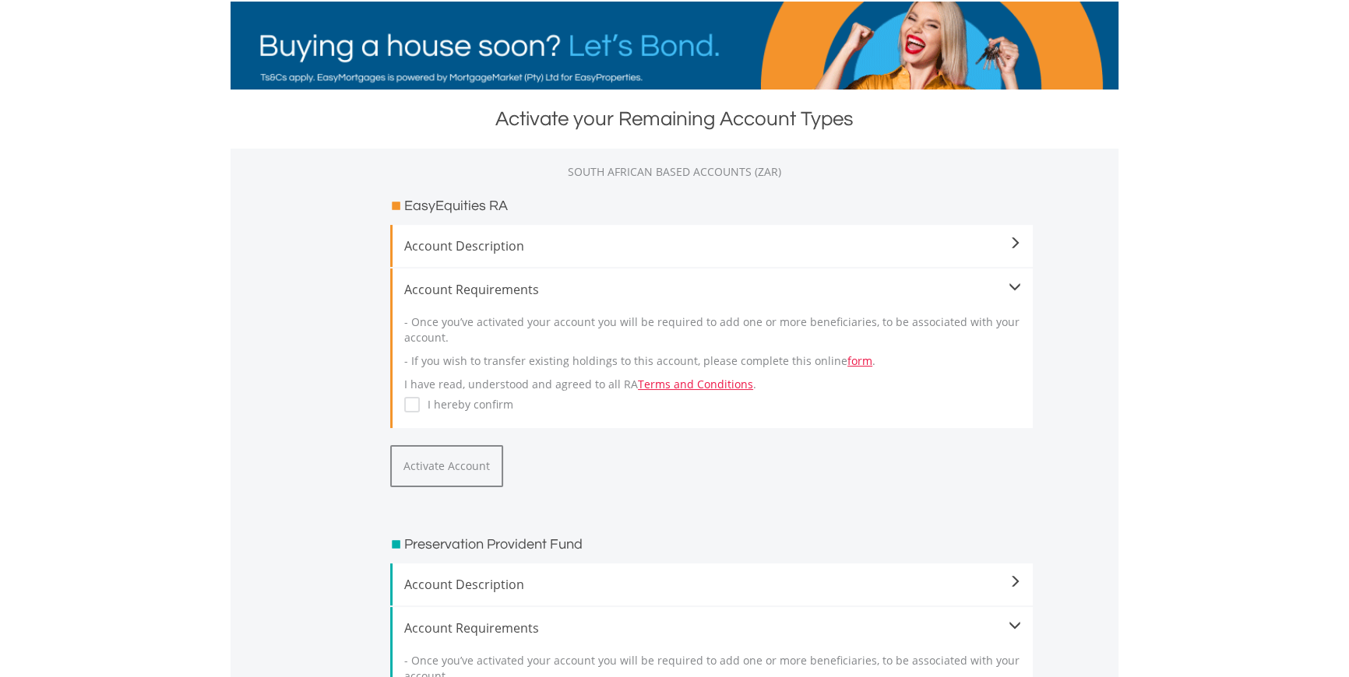
scroll to position [1797, 0]
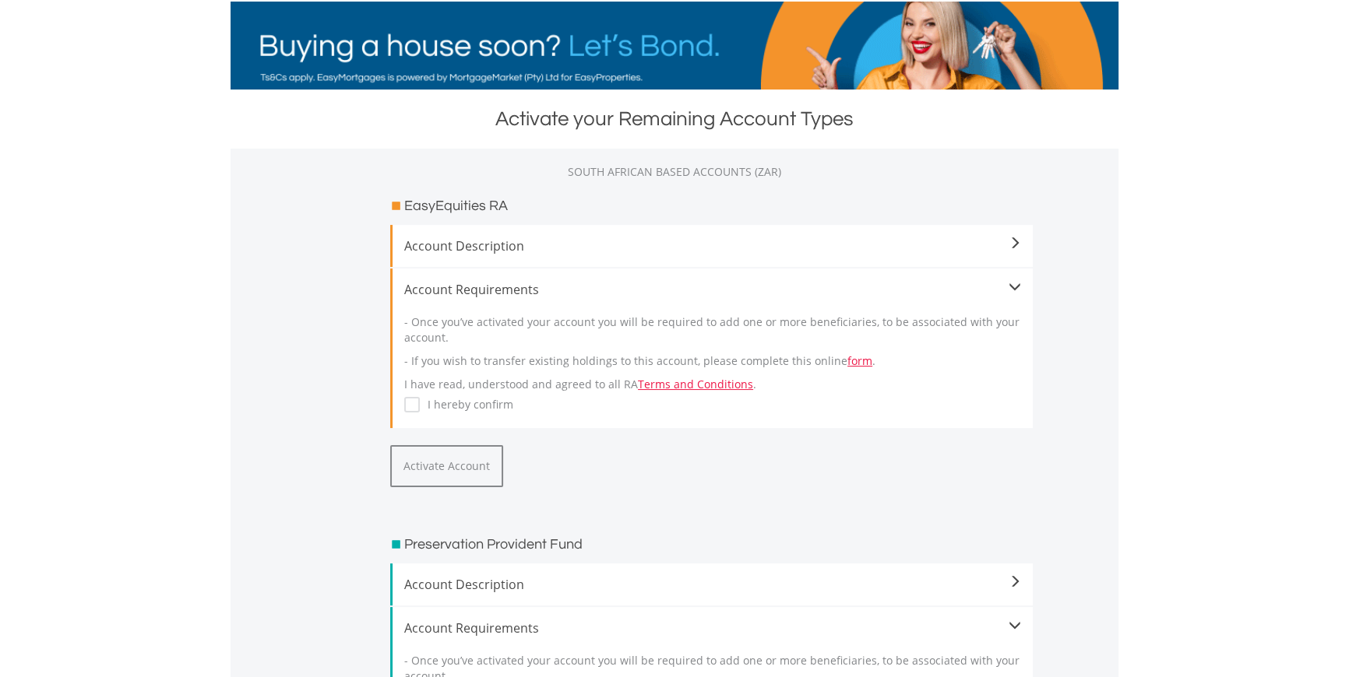
click at [420, 405] on label "I hereby confirm" at bounding box center [466, 405] width 93 height 16
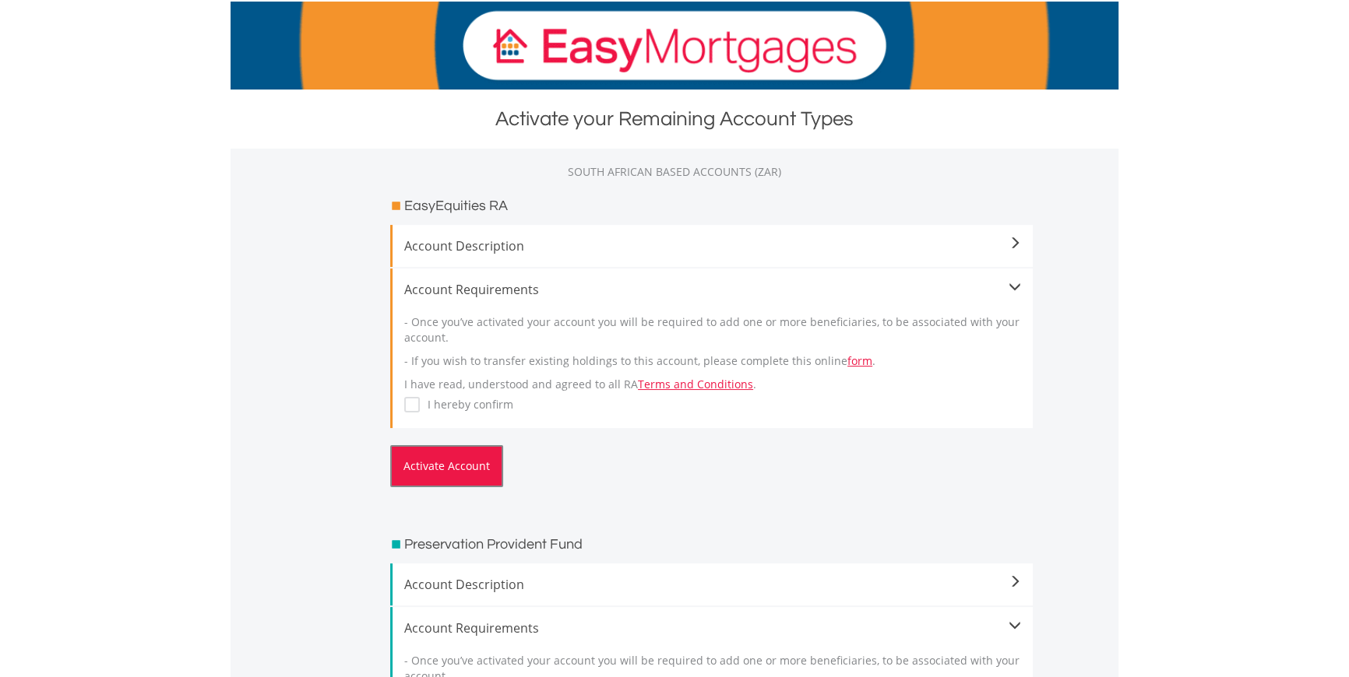
click at [459, 457] on button "Activate Account" at bounding box center [446, 466] width 113 height 42
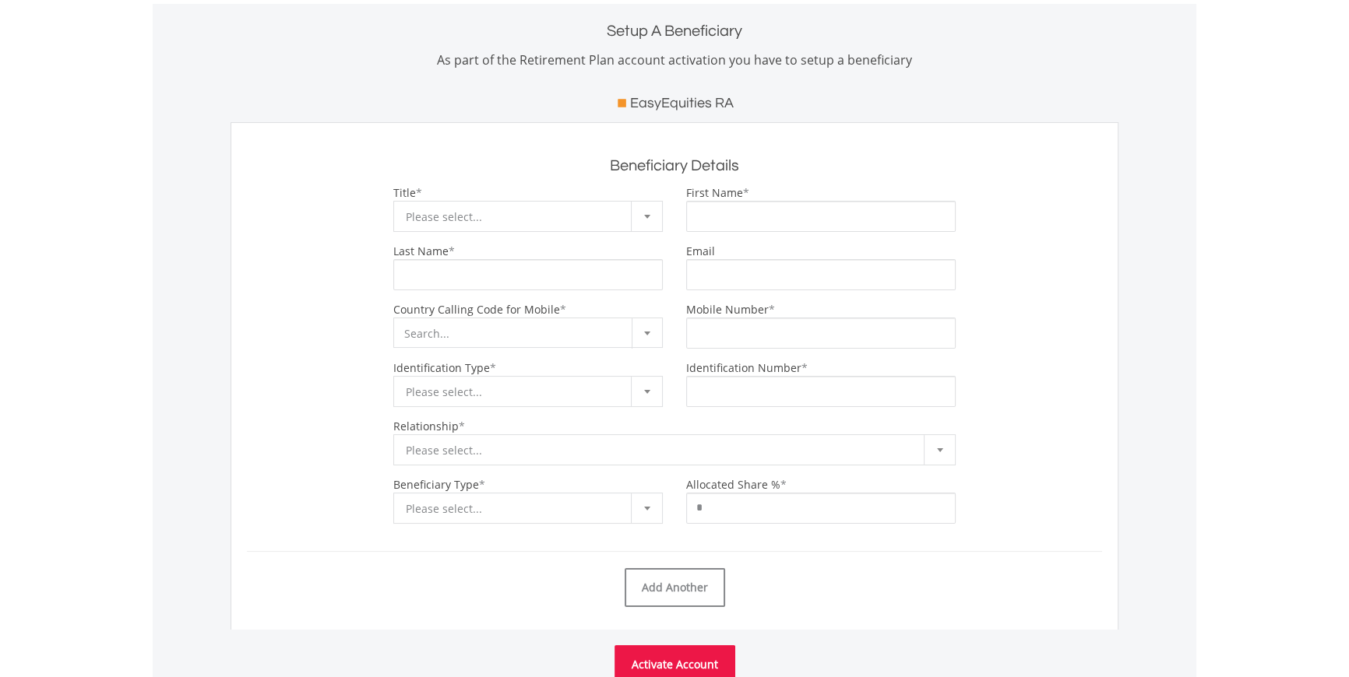
scroll to position [1797, 0]
click at [527, 220] on span "Please select..." at bounding box center [516, 217] width 221 height 31
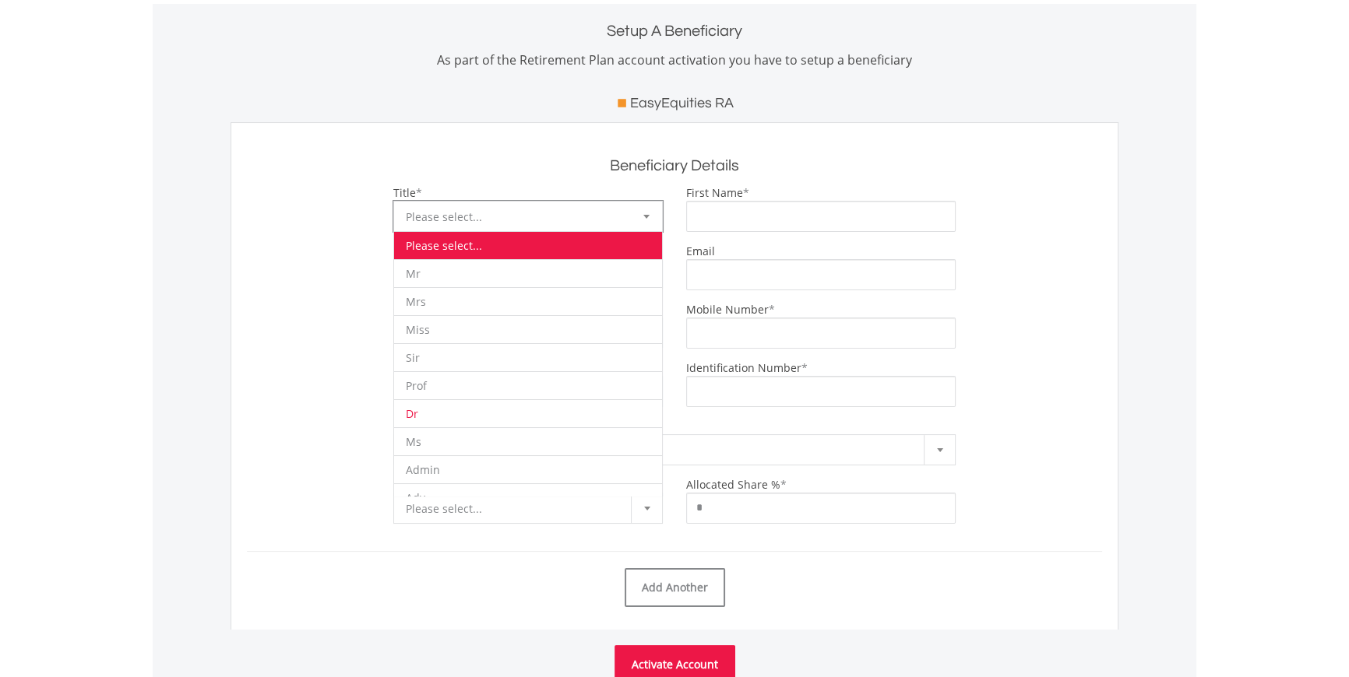
click at [449, 405] on li "Dr" at bounding box center [528, 413] width 268 height 28
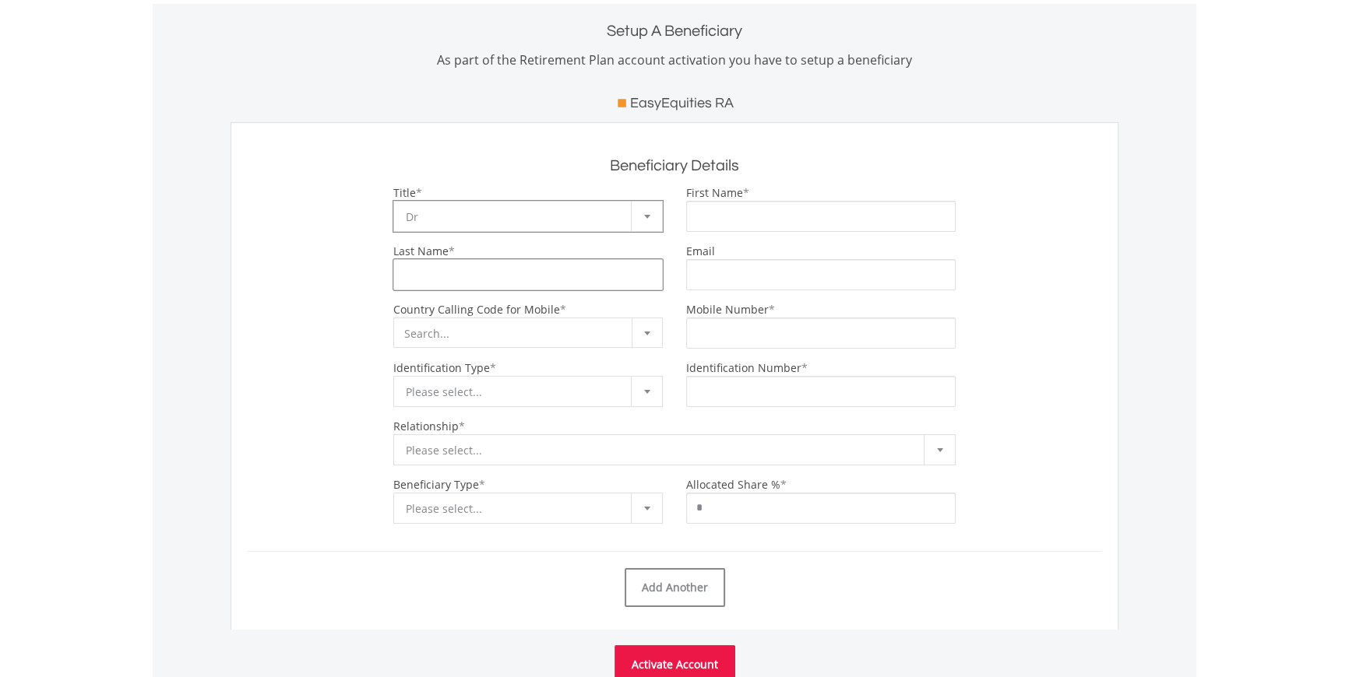
click at [445, 272] on input "Last Name" at bounding box center [527, 274] width 269 height 31
click at [709, 218] on input "First Name" at bounding box center [820, 216] width 269 height 31
type input "**********"
type input "*********"
type input "**********"
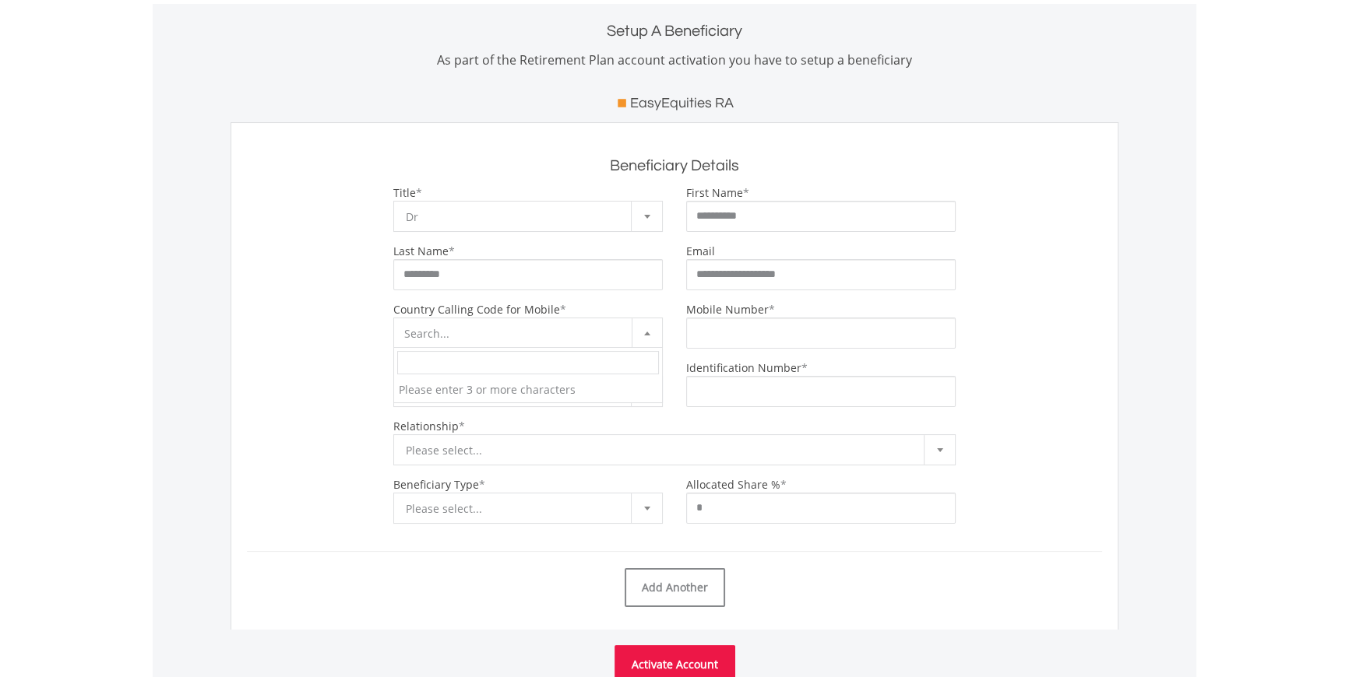
click at [444, 336] on span "Search..." at bounding box center [426, 333] width 45 height 15
type input "***"
select select "***"
click at [727, 334] on input "Mobile Number" at bounding box center [820, 333] width 269 height 31
type input "**********"
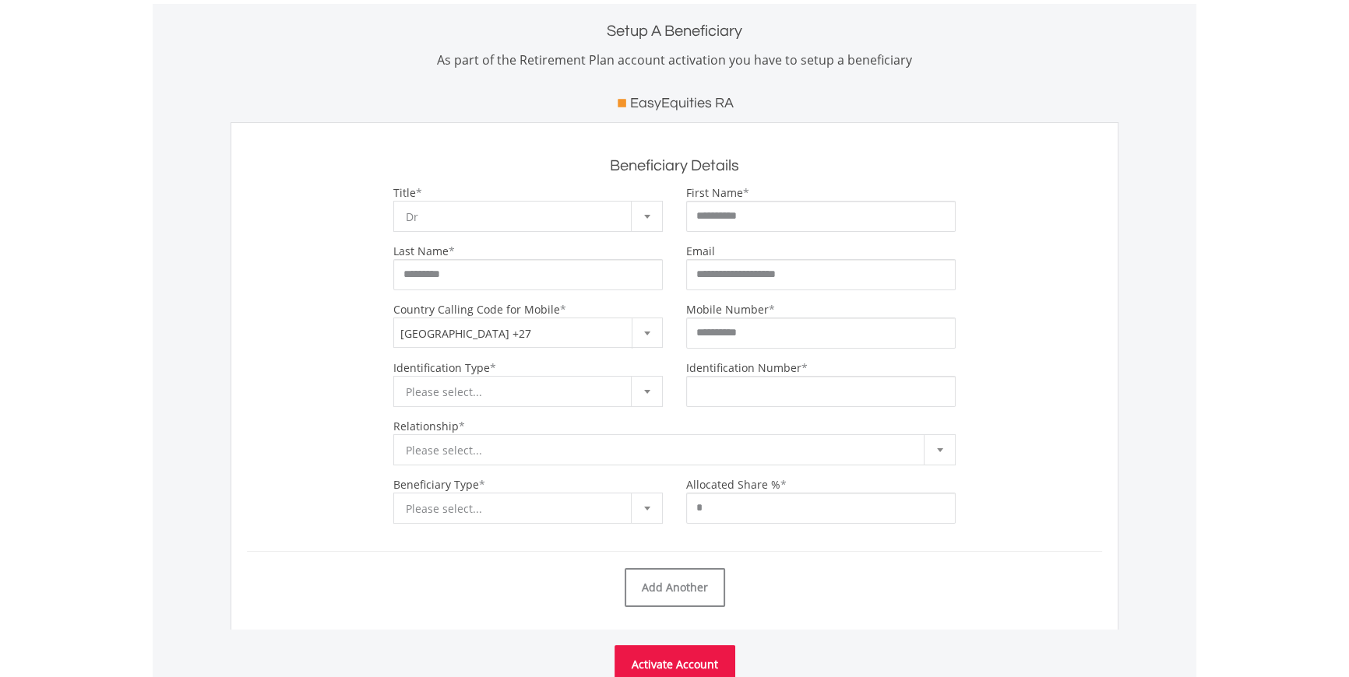
click at [430, 385] on span "Please select..." at bounding box center [516, 392] width 221 height 31
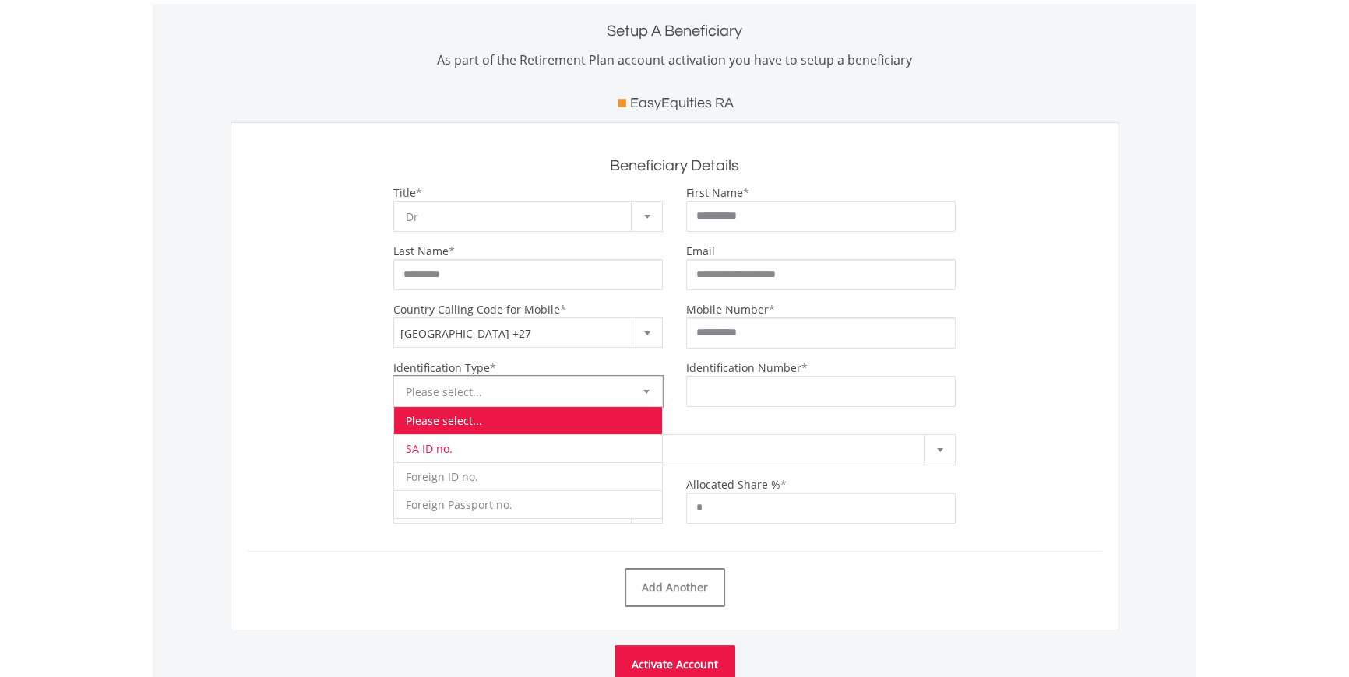
click at [431, 446] on li "SA ID no." at bounding box center [528, 448] width 268 height 28
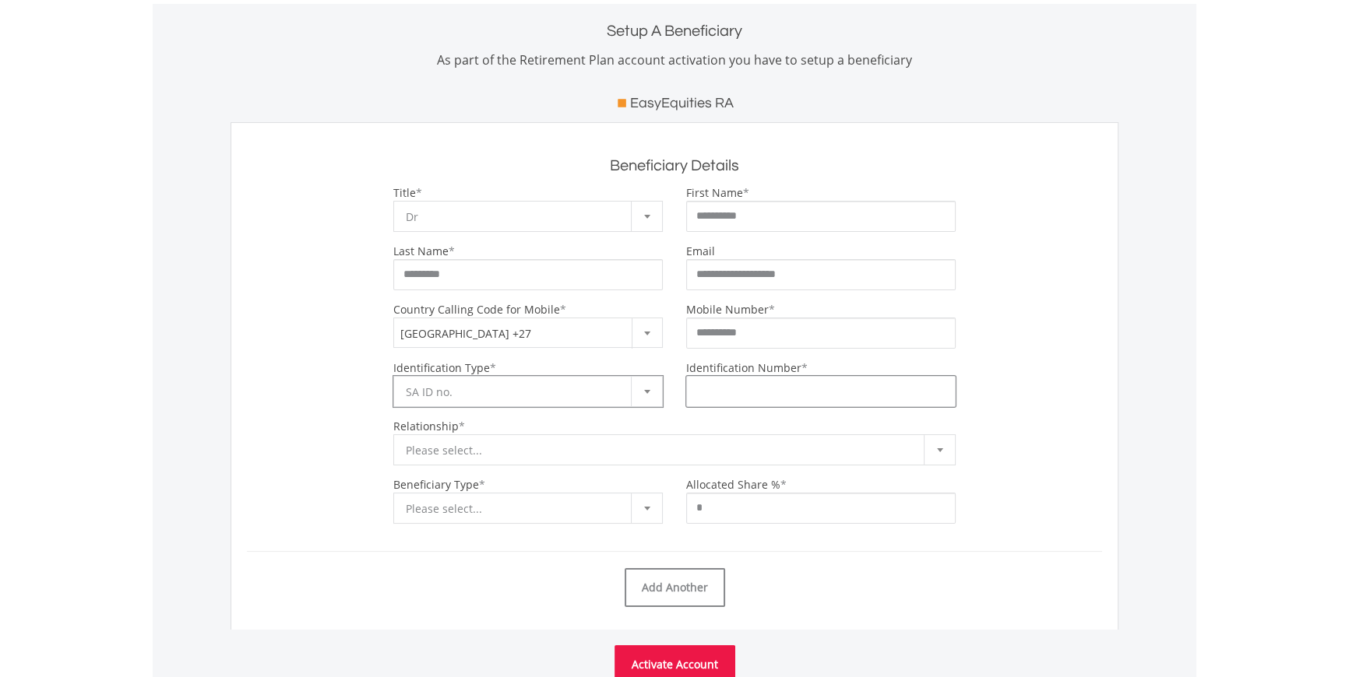
click at [733, 396] on input "Identification Number" at bounding box center [820, 391] width 269 height 31
click at [731, 394] on input "*" at bounding box center [820, 391] width 269 height 31
type input "**********"
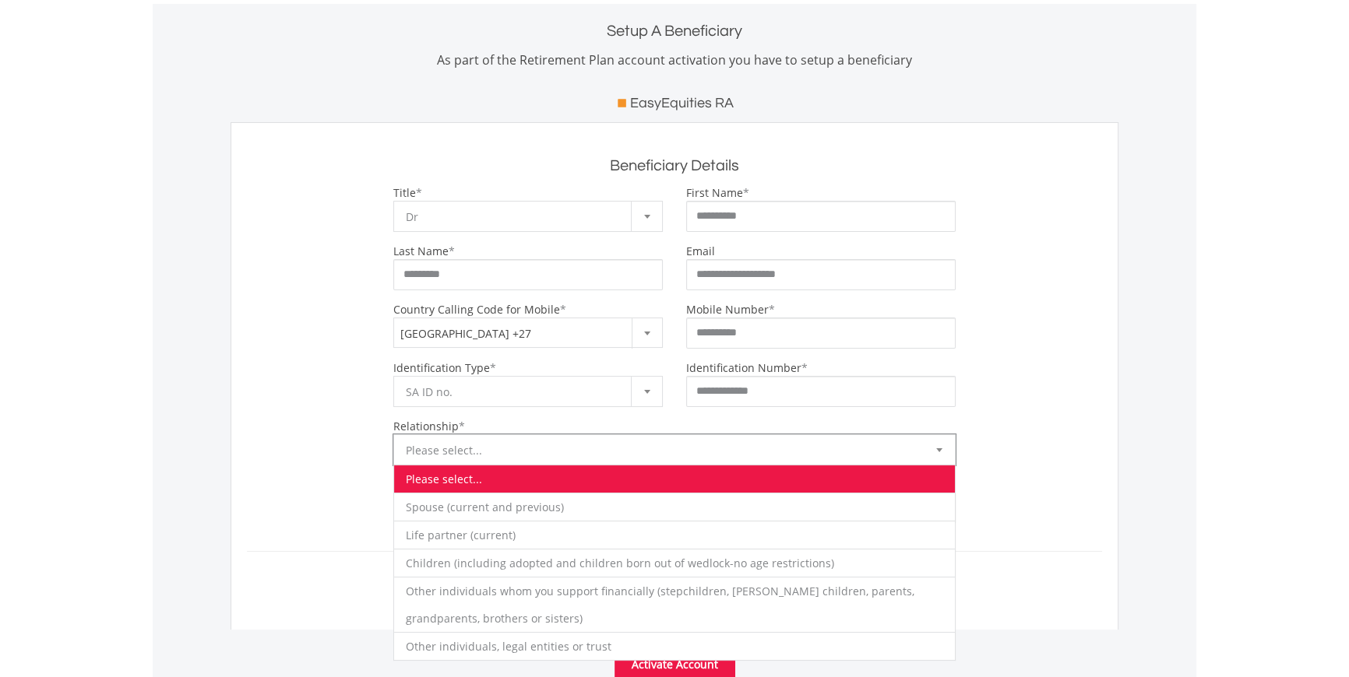
click at [415, 450] on span "Please select..." at bounding box center [663, 450] width 514 height 31
click at [386, 450] on div "**********" at bounding box center [675, 442] width 586 height 47
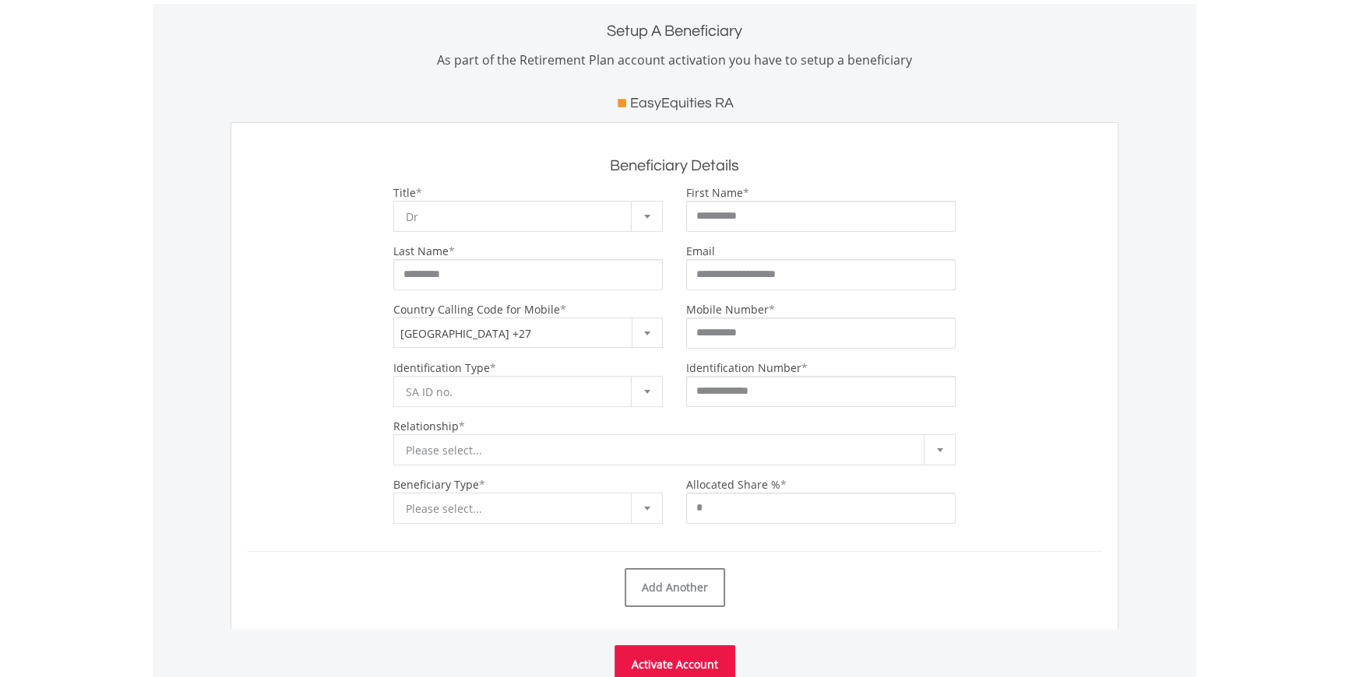
click at [456, 449] on span "Please select..." at bounding box center [663, 450] width 514 height 31
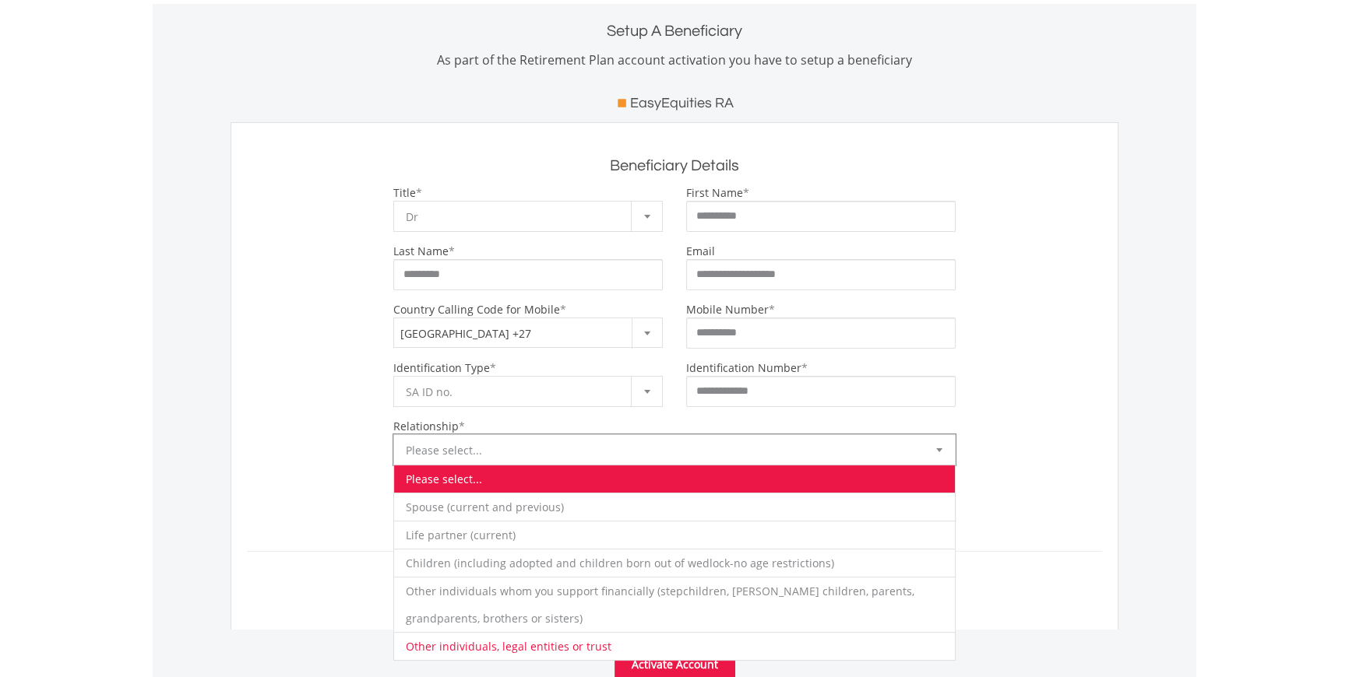
click at [446, 642] on li "Other individuals, legal entities or trust" at bounding box center [674, 646] width 561 height 28
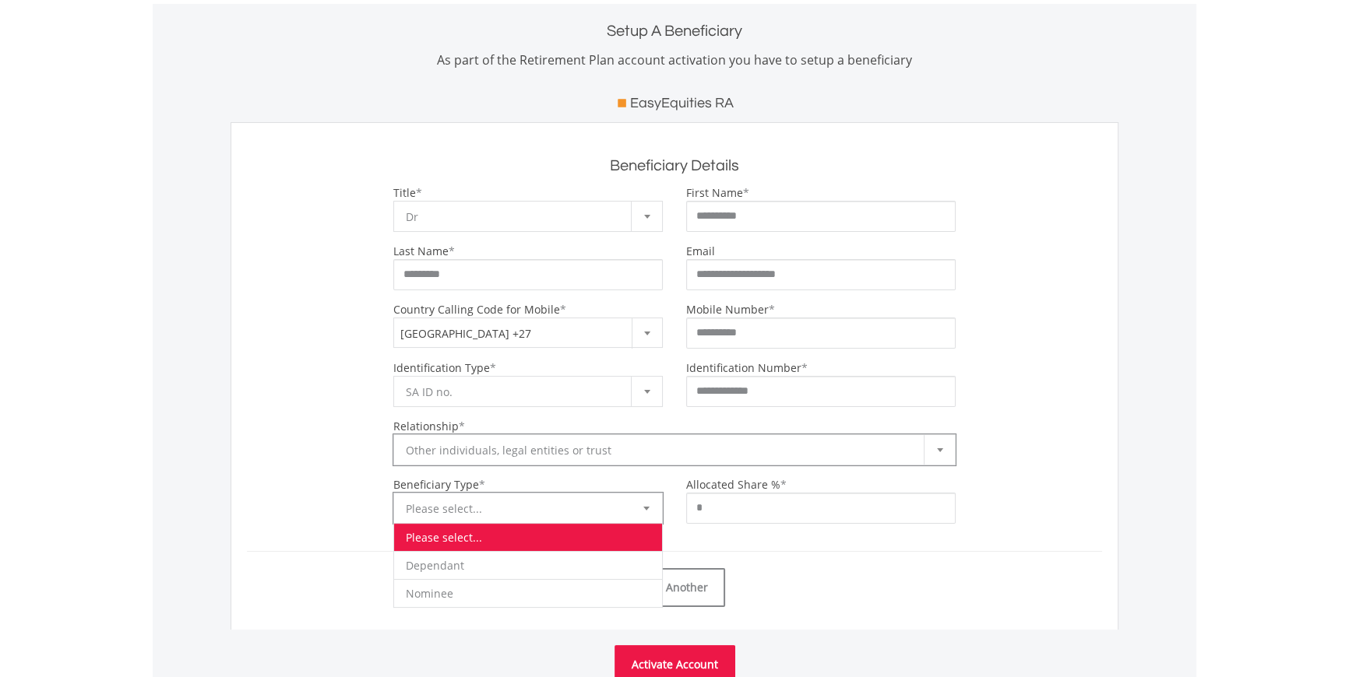
click at [438, 508] on span "Please select..." at bounding box center [516, 509] width 221 height 31
click at [428, 591] on li "Nominee" at bounding box center [528, 593] width 268 height 28
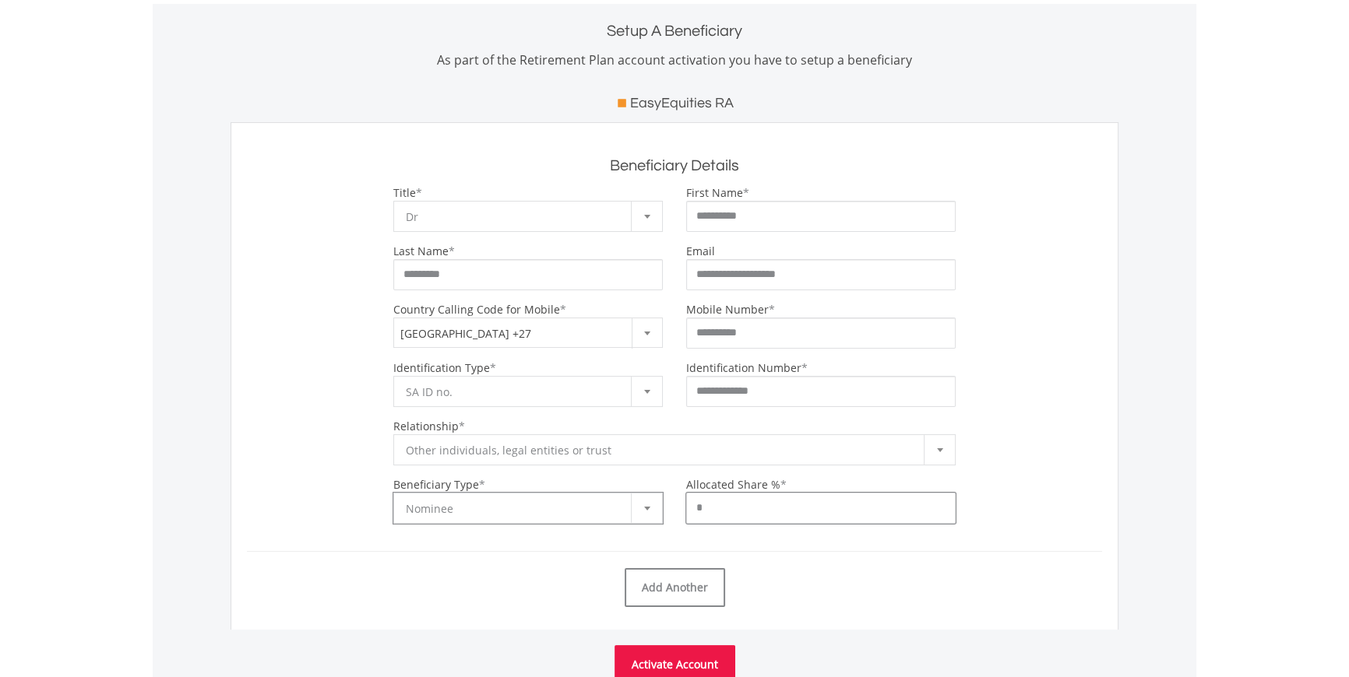
click at [758, 514] on input "*" at bounding box center [820, 508] width 269 height 31
type input "*"
type input "***"
click at [770, 557] on form "**********" at bounding box center [674, 399] width 855 height 429
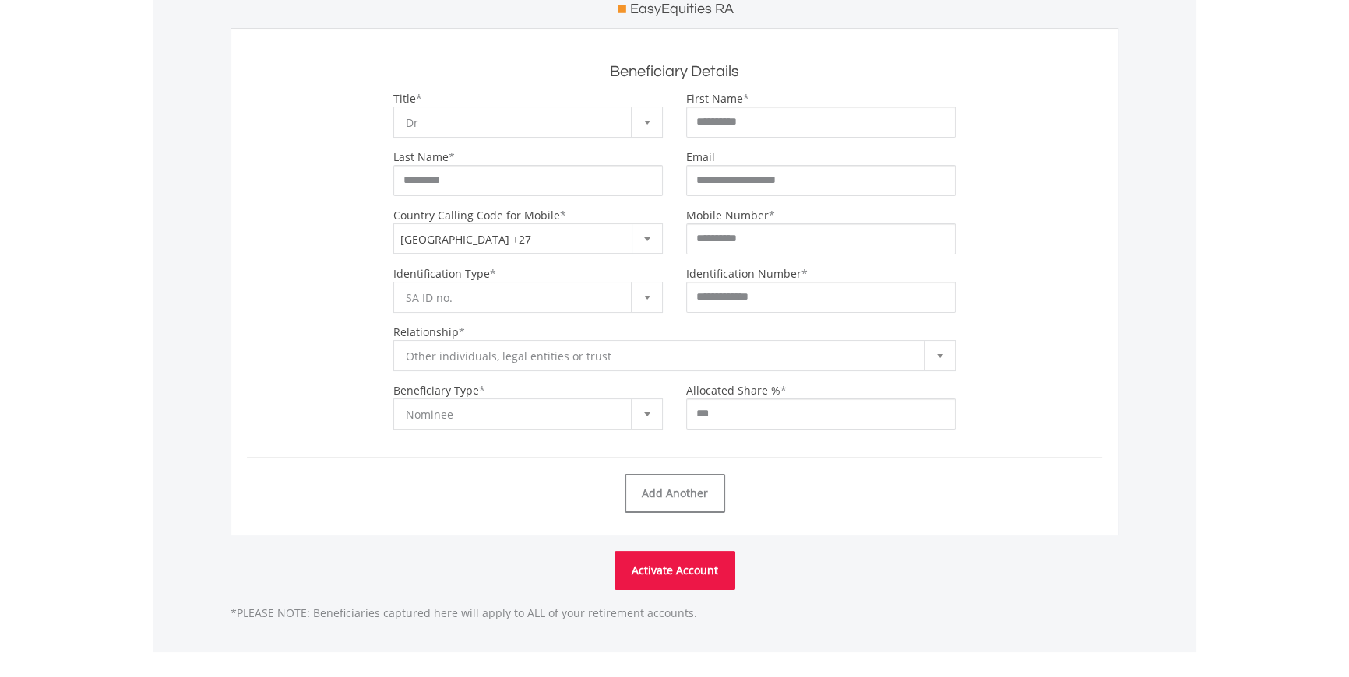
click at [705, 572] on button "Activate Account" at bounding box center [674, 570] width 121 height 39
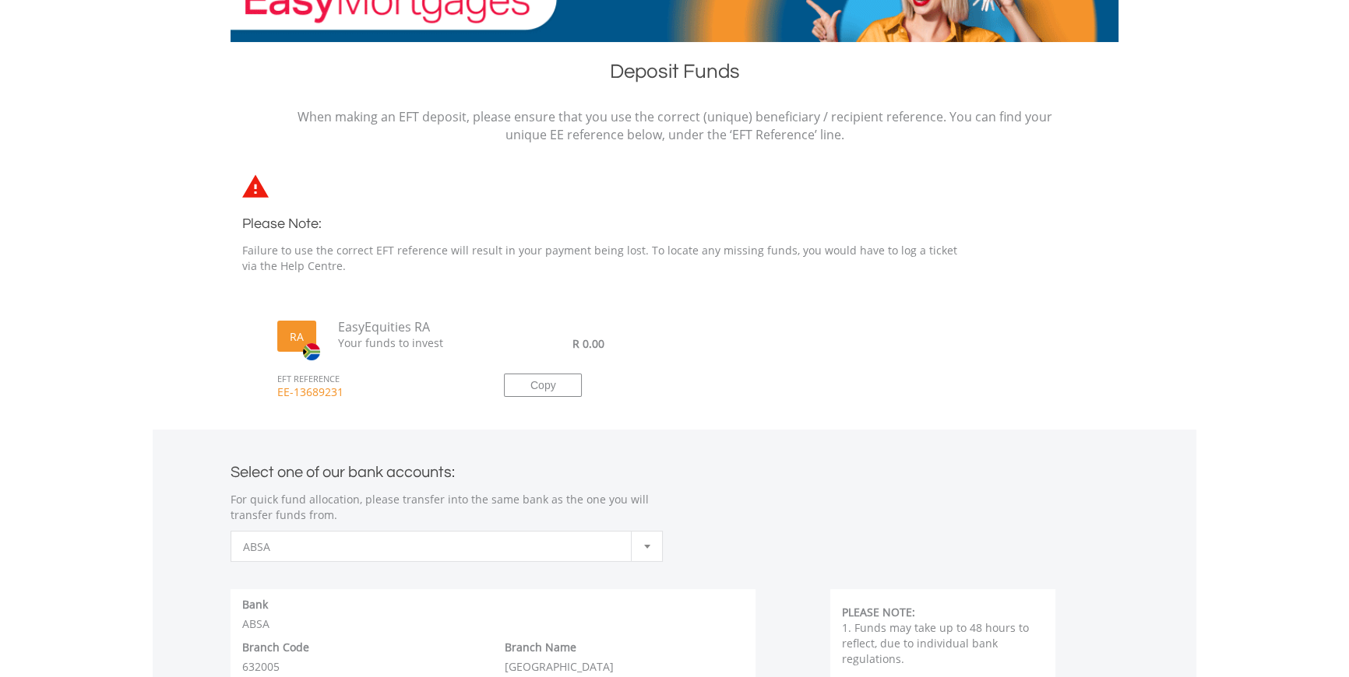
scroll to position [212, 0]
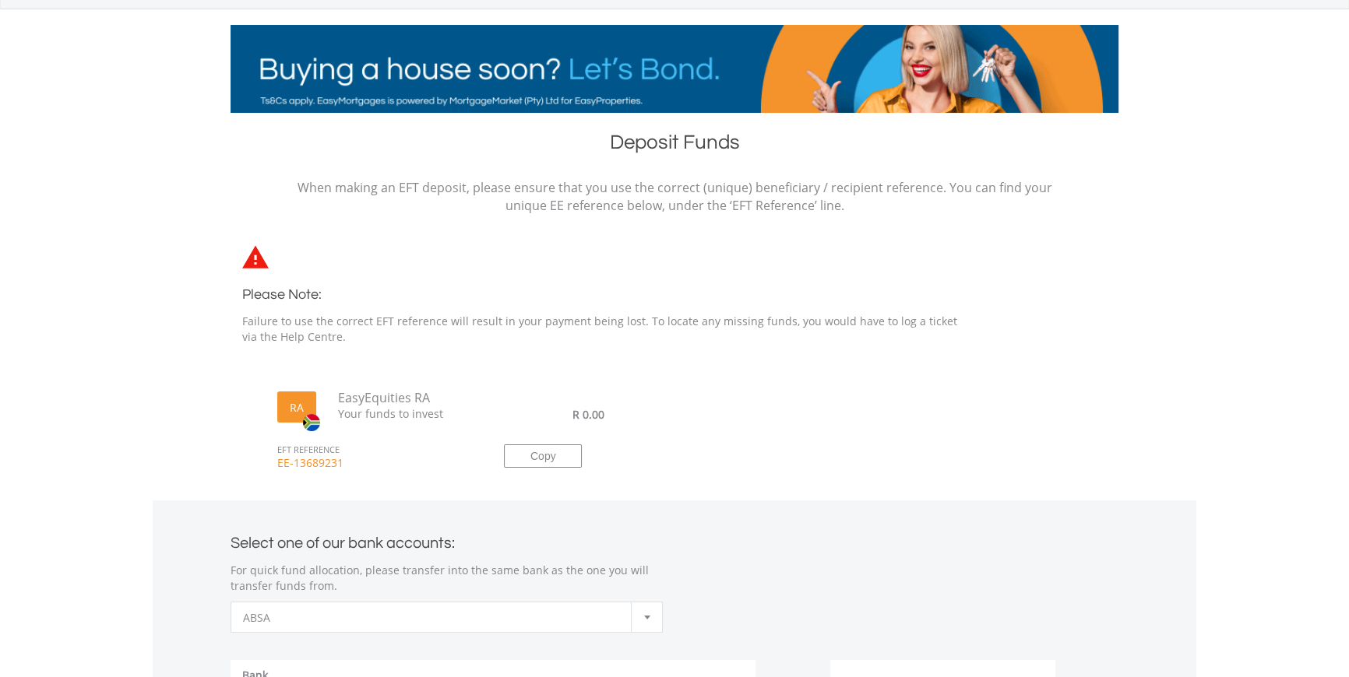
drag, startPoint x: 273, startPoint y: 465, endPoint x: 351, endPoint y: 470, distance: 78.8
type textarea "**********"
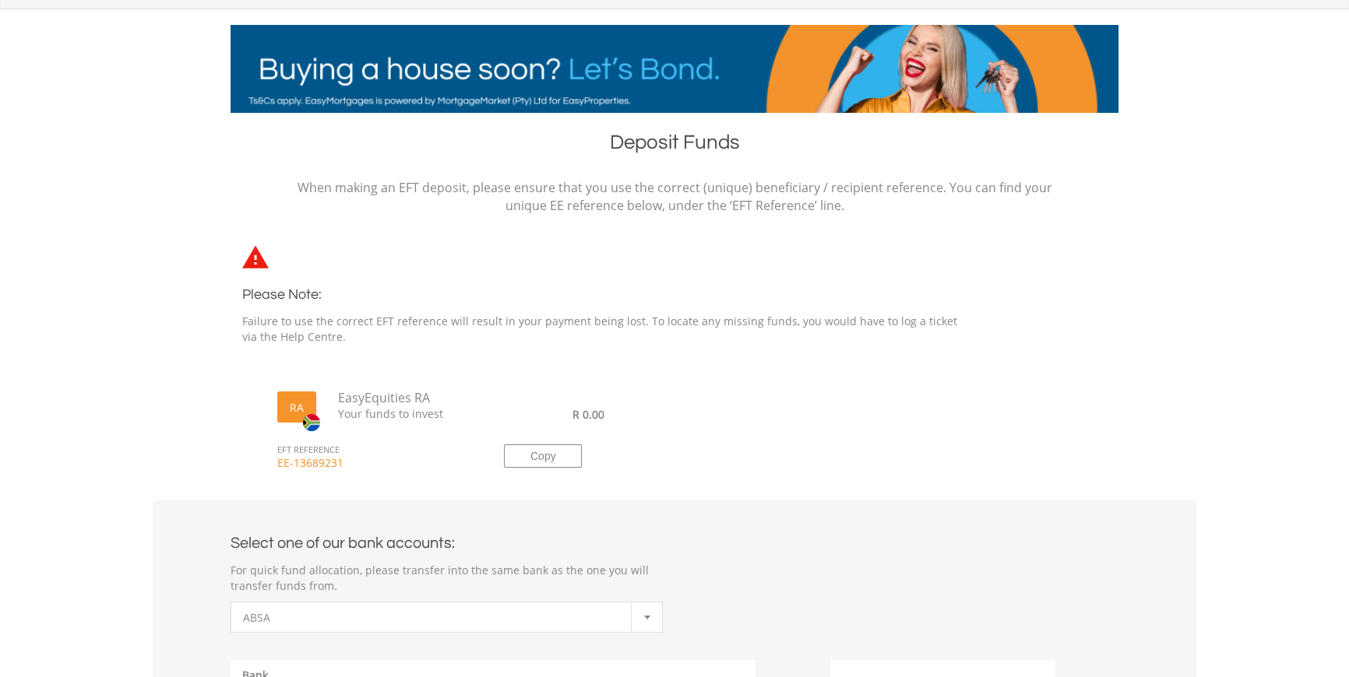
click at [351, 470] on span "EE-13689231" at bounding box center [373, 471] width 215 height 30
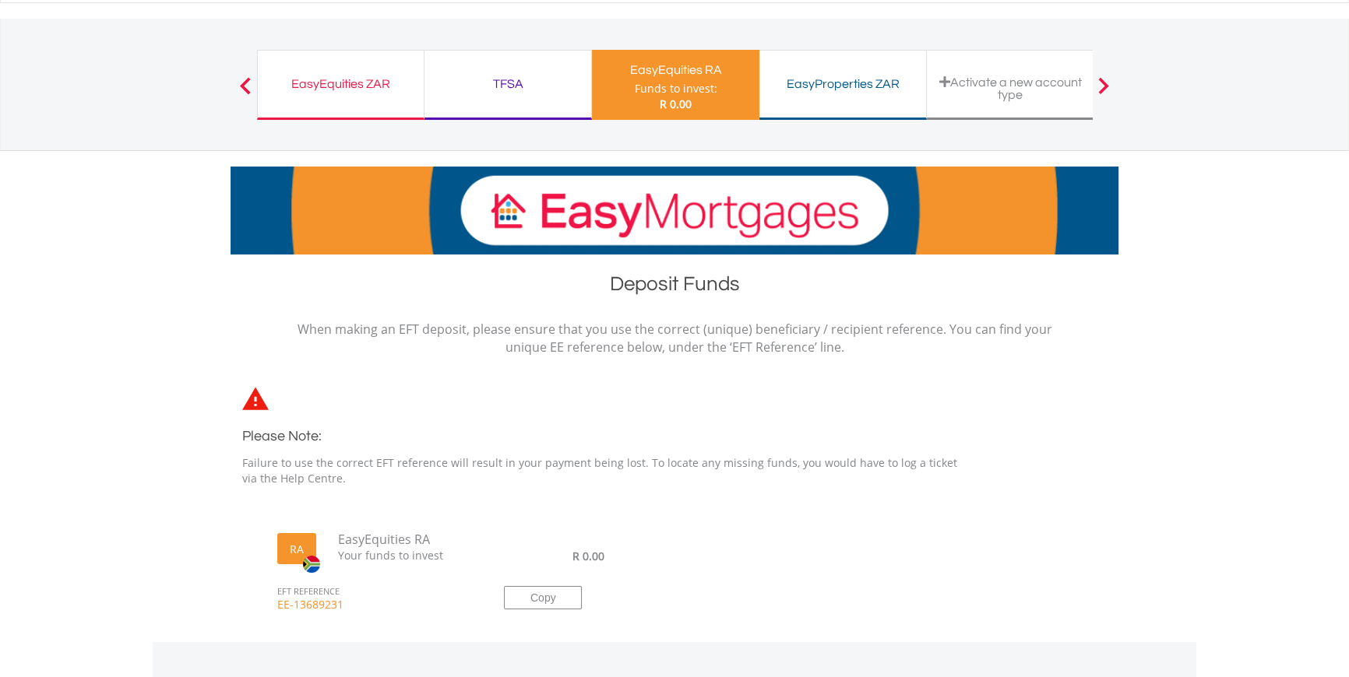
scroll to position [0, 0]
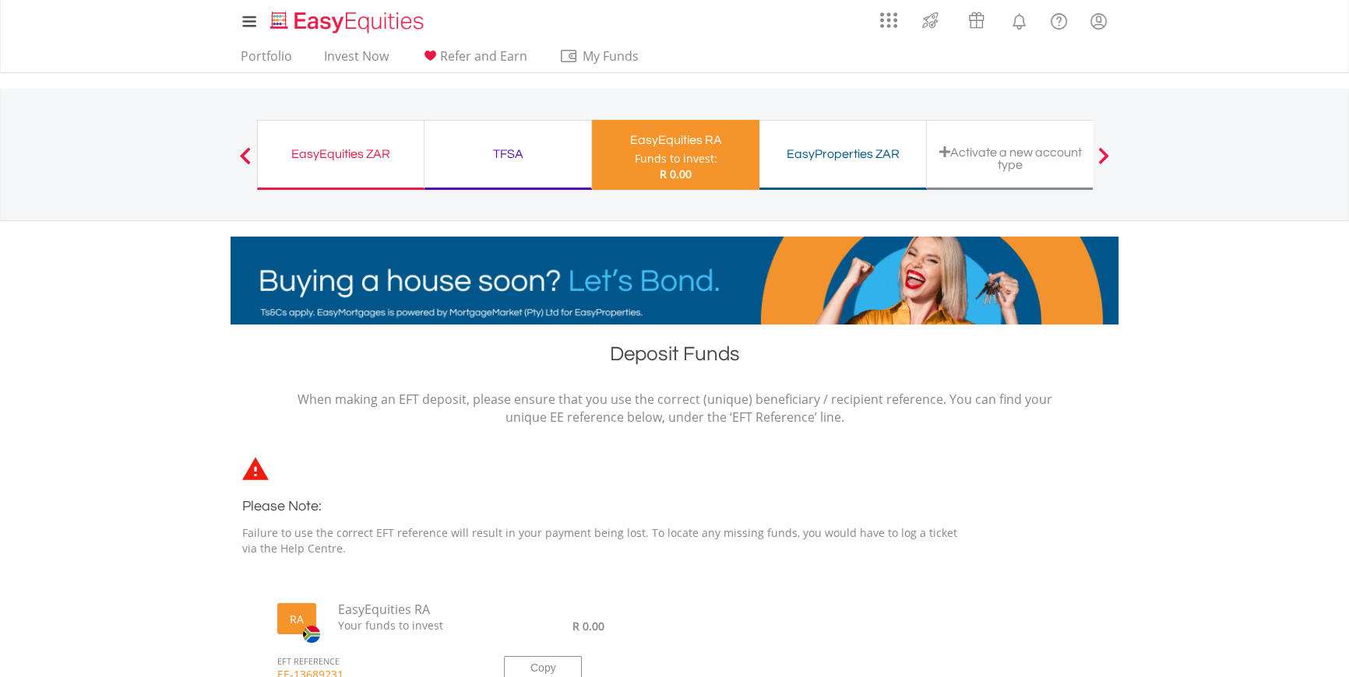
click at [527, 160] on div "TFSA" at bounding box center [508, 154] width 148 height 22
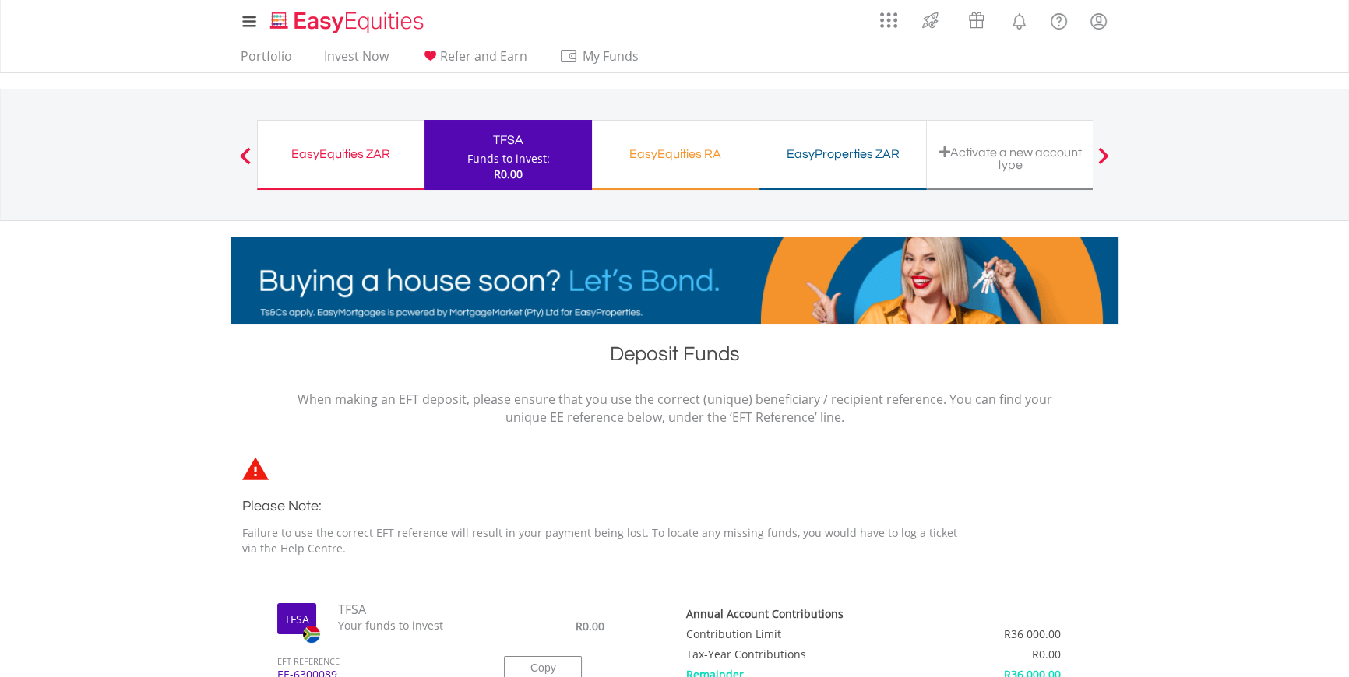
click at [1036, 164] on div "Activate a new account type" at bounding box center [1010, 159] width 148 height 26
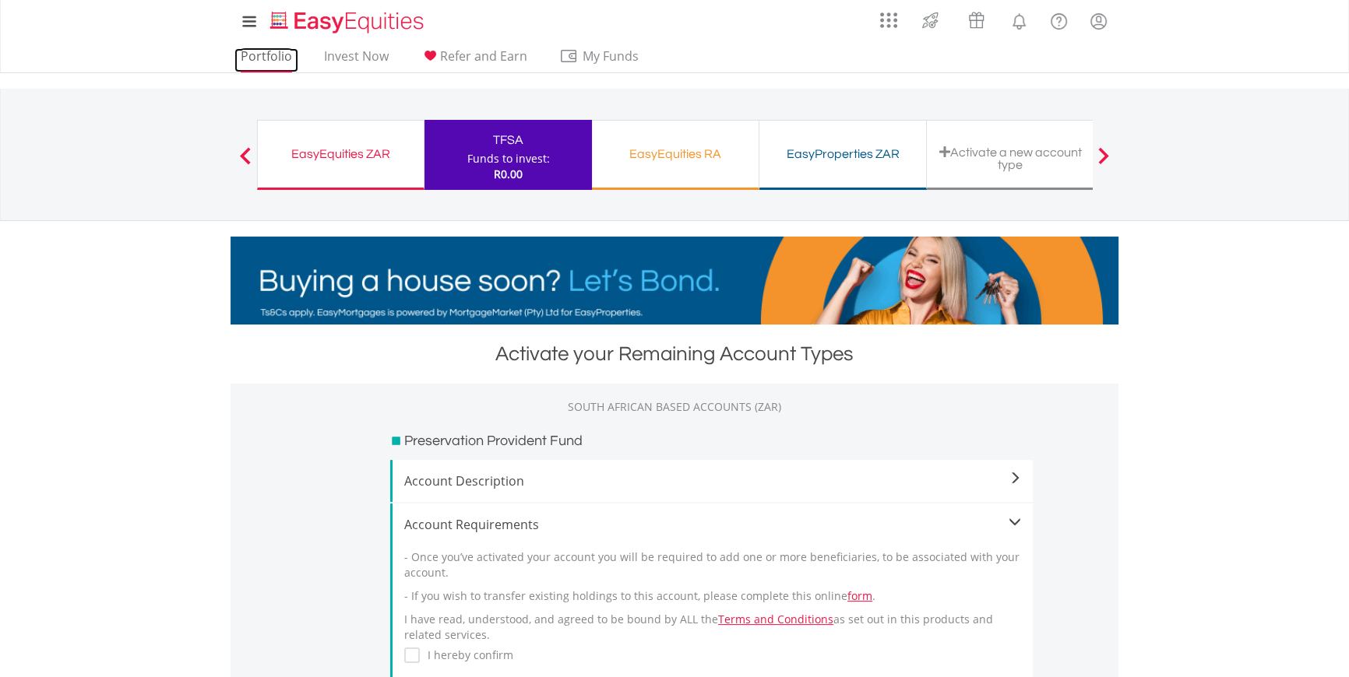
click at [280, 62] on link "Portfolio" at bounding box center [266, 60] width 64 height 24
